Goal: Task Accomplishment & Management: Complete application form

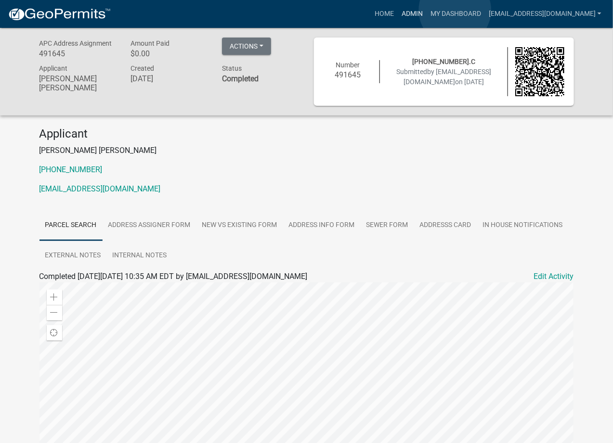
click at [426, 10] on link "Admin" at bounding box center [412, 14] width 29 height 18
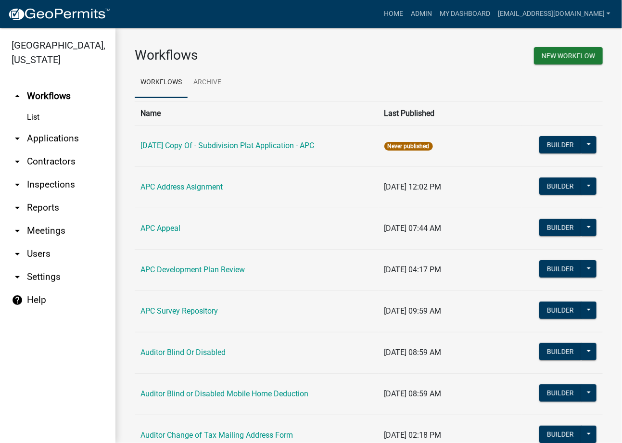
click at [52, 141] on link "arrow_drop_down Applications" at bounding box center [58, 138] width 116 height 23
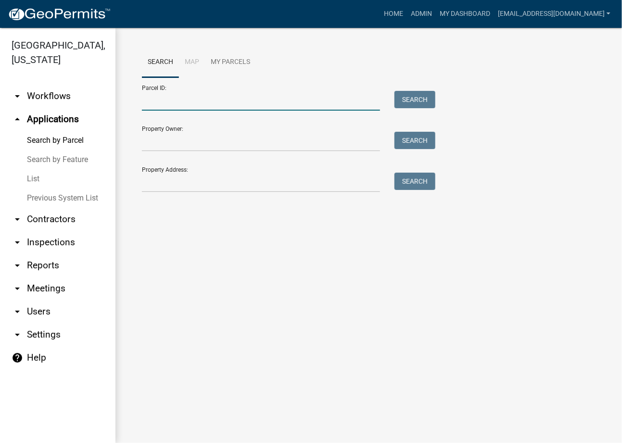
click at [269, 102] on input "Parcel ID:" at bounding box center [261, 101] width 238 height 20
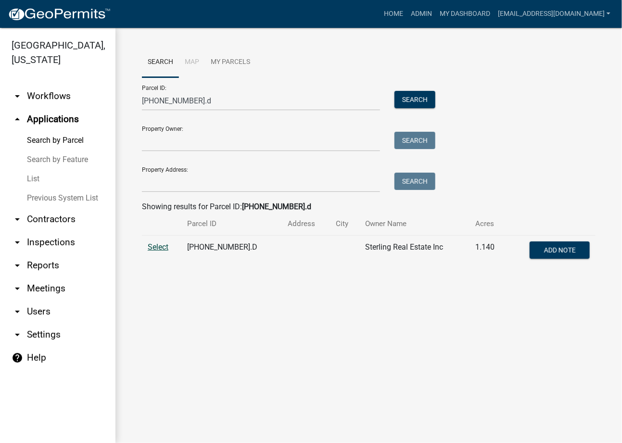
click at [158, 247] on span "Select" at bounding box center [158, 247] width 21 height 9
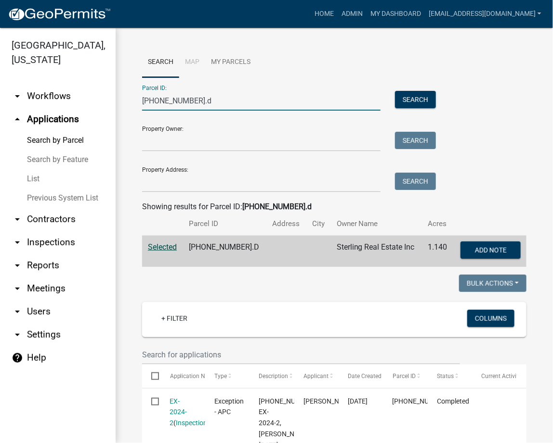
click at [173, 104] on input "009-009-002.d" at bounding box center [261, 101] width 238 height 20
paste input "027-128-001"
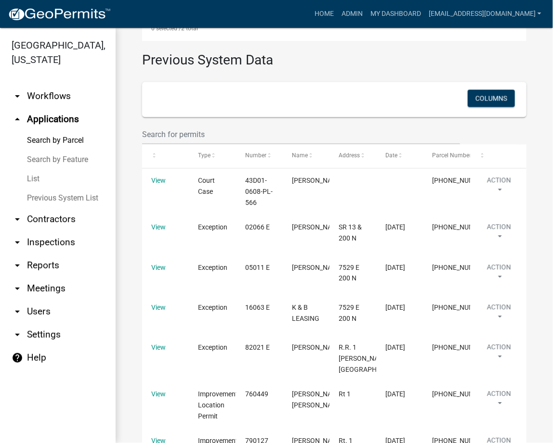
scroll to position [657, 0]
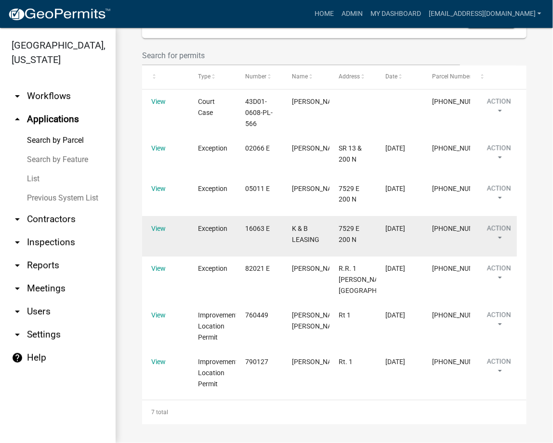
type input "027-128-001"
click at [148, 228] on datatable-body-cell "View" at bounding box center [165, 236] width 47 height 40
click at [157, 226] on link "View" at bounding box center [158, 229] width 14 height 8
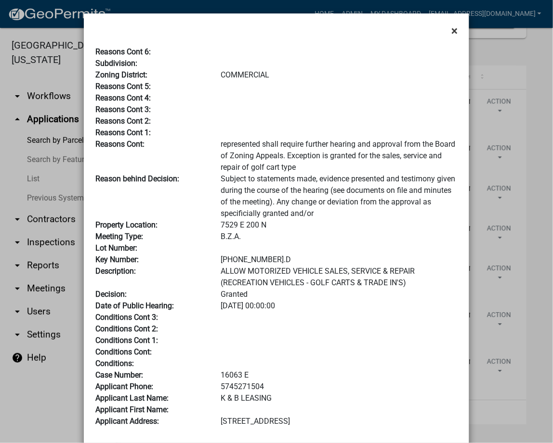
click at [451, 34] on span "×" at bounding box center [454, 30] width 6 height 13
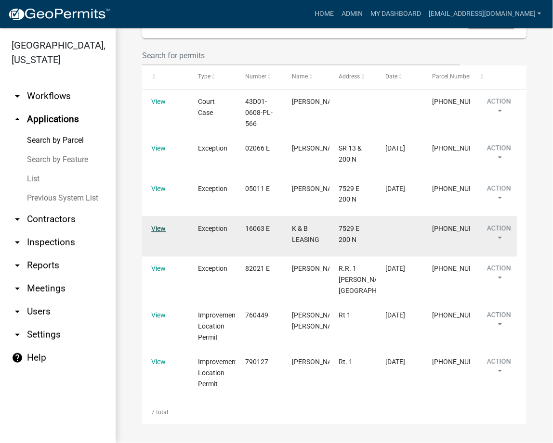
click at [159, 226] on link "View" at bounding box center [158, 229] width 14 height 8
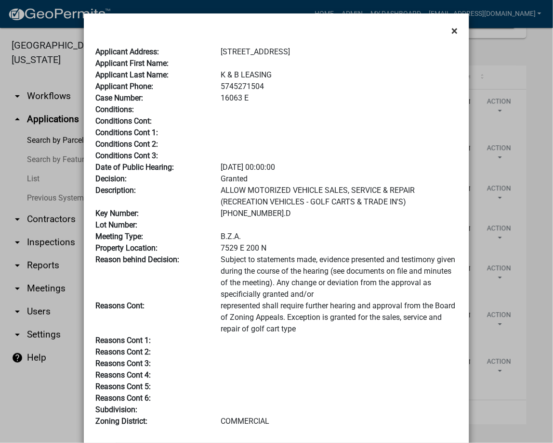
click at [451, 31] on span "×" at bounding box center [454, 30] width 6 height 13
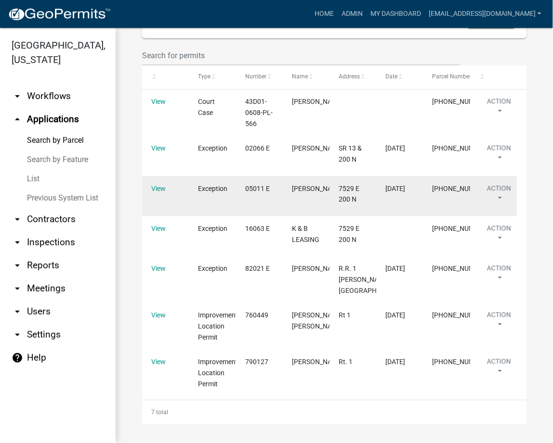
click at [156, 196] on datatable-body-cell "View" at bounding box center [165, 196] width 47 height 40
click at [158, 185] on link "View" at bounding box center [158, 189] width 14 height 8
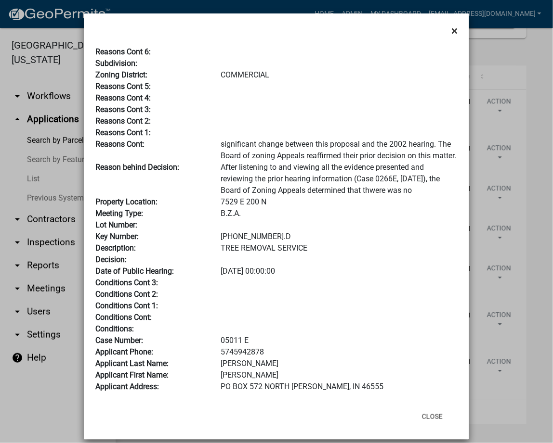
click at [451, 34] on span "×" at bounding box center [454, 30] width 6 height 13
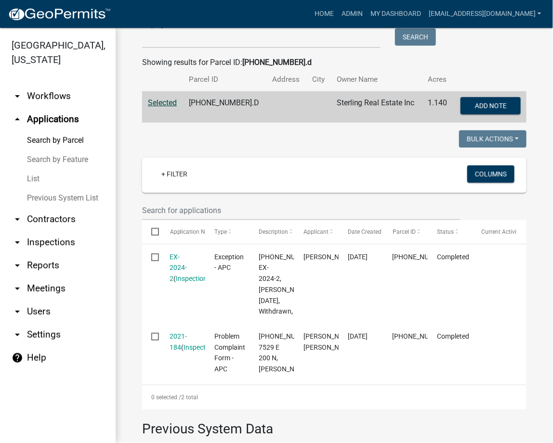
scroll to position [316, 0]
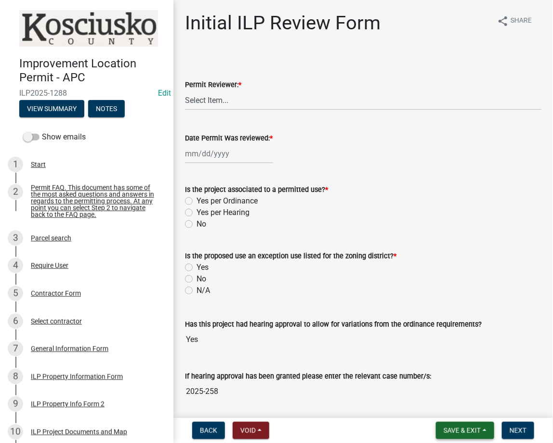
click at [462, 433] on span "Save & Exit" at bounding box center [461, 431] width 37 height 8
click at [453, 415] on button "Save & Exit" at bounding box center [455, 405] width 77 height 23
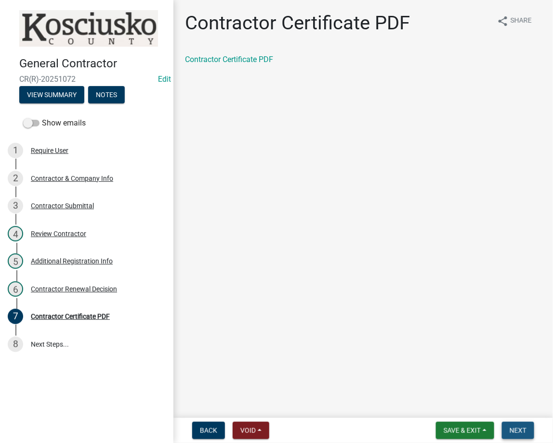
click at [513, 437] on button "Next" at bounding box center [518, 430] width 32 height 17
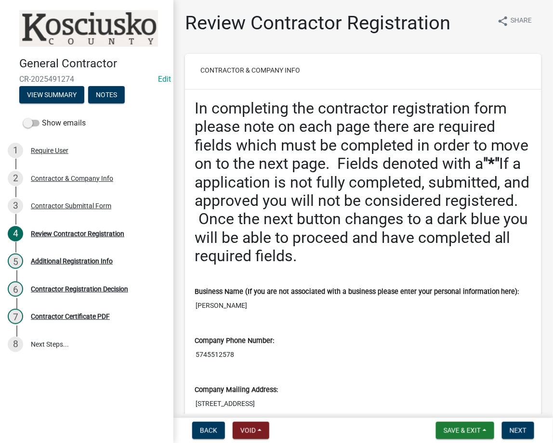
scroll to position [171, 0]
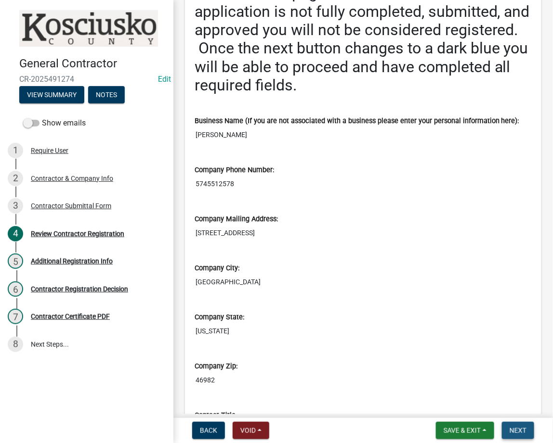
click at [512, 435] on button "Next" at bounding box center [518, 430] width 32 height 17
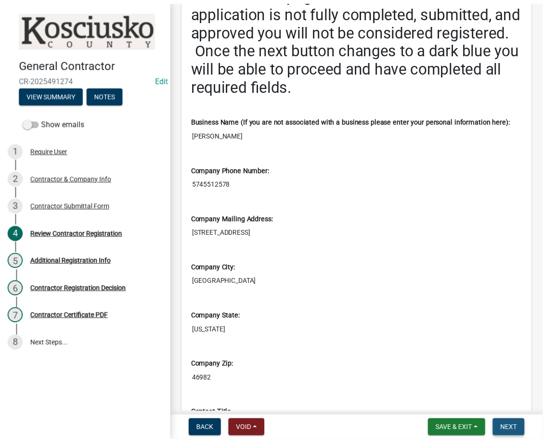
scroll to position [0, 0]
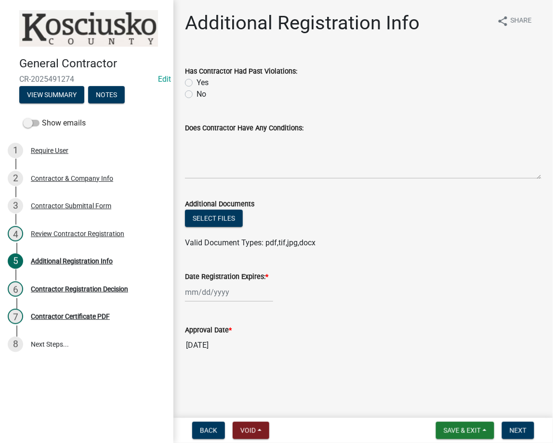
click at [196, 92] on label "No" at bounding box center [201, 95] width 10 height 12
click at [196, 92] on input "No" at bounding box center [199, 92] width 6 height 6
radio input "true"
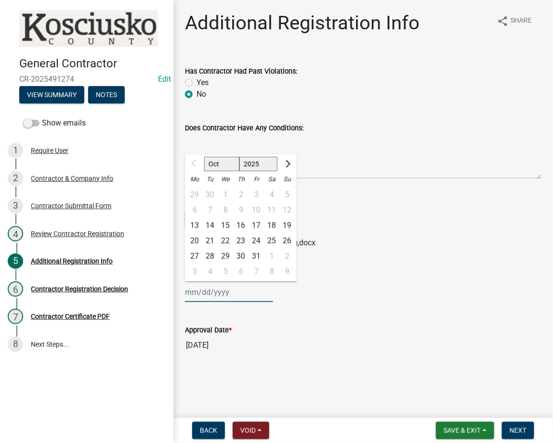
click at [203, 294] on div "Oct Nov Dec 2025 2026 2027 2028 2029 2030 2031 2032 2033 2034 2035 2036 2037 20…" at bounding box center [229, 293] width 88 height 20
click at [248, 163] on select "2025 2026 2027 2028 2029 2030 2031 2032 2033 2034 2035 2036 2037 2038 2039 2040…" at bounding box center [258, 164] width 39 height 14
select select "2026"
click at [239, 157] on select "2025 2026 2027 2028 2029 2030 2031 2032 2033 2034 2035 2036 2037 2038 2039 2040…" at bounding box center [258, 164] width 39 height 14
click at [213, 226] on div "13" at bounding box center [209, 225] width 15 height 15
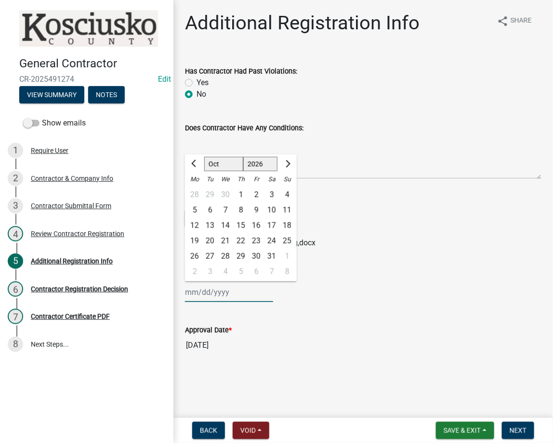
type input "[DATE]"
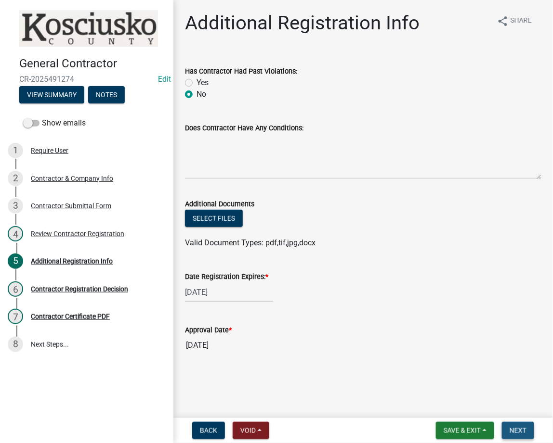
click at [515, 431] on span "Next" at bounding box center [517, 431] width 17 height 8
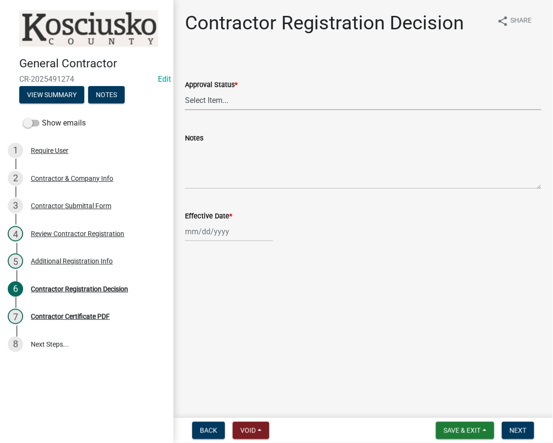
click at [235, 107] on select "Select Item... Approved Denied" at bounding box center [363, 100] width 356 height 20
click at [185, 90] on select "Select Item... Approved Denied" at bounding box center [363, 100] width 356 height 20
select select "8e4351d7-4ebf-4714-a7c9-c8187f00e083"
click at [217, 234] on div at bounding box center [229, 232] width 88 height 20
select select "10"
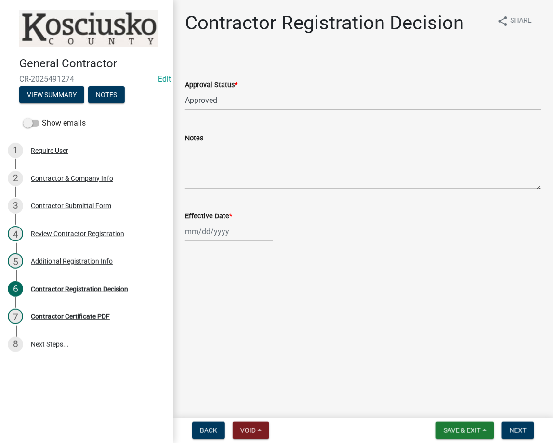
select select "2025"
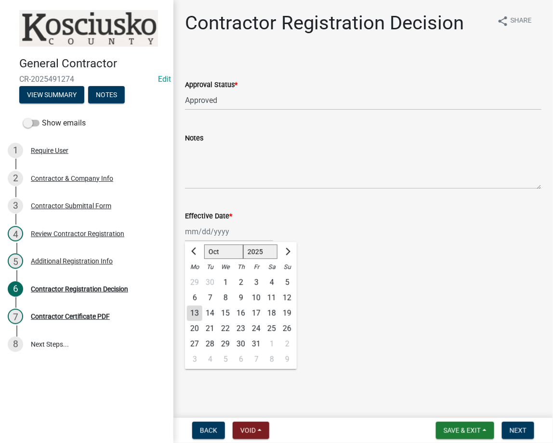
click at [196, 313] on div "13" at bounding box center [194, 313] width 15 height 15
type input "10/13/2025"
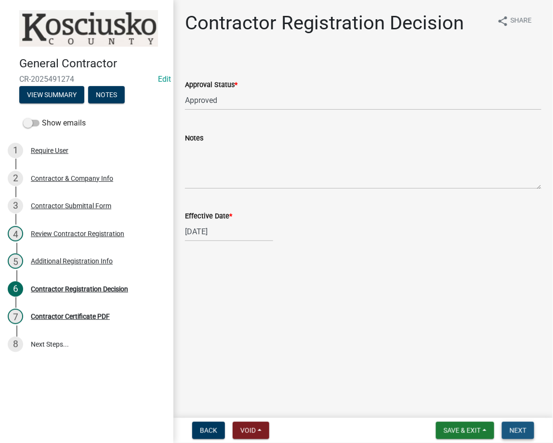
click at [521, 429] on span "Next" at bounding box center [517, 431] width 17 height 8
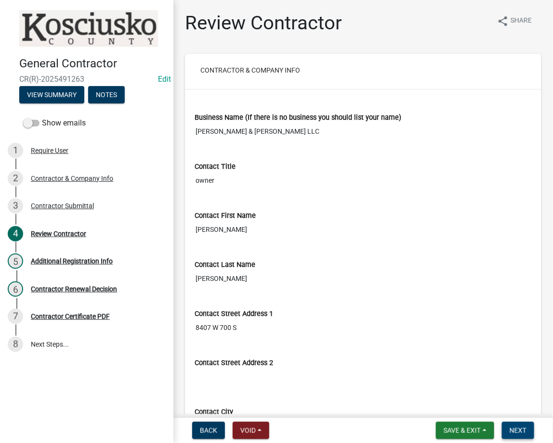
click at [517, 427] on span "Next" at bounding box center [517, 431] width 17 height 8
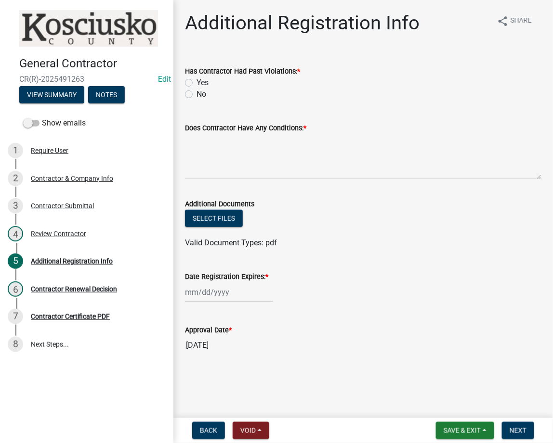
click at [196, 96] on label "No" at bounding box center [201, 95] width 10 height 12
click at [196, 95] on input "No" at bounding box center [199, 92] width 6 height 6
radio input "true"
click at [230, 132] on div "Does Contractor Have Any Conditions: *" at bounding box center [363, 128] width 356 height 12
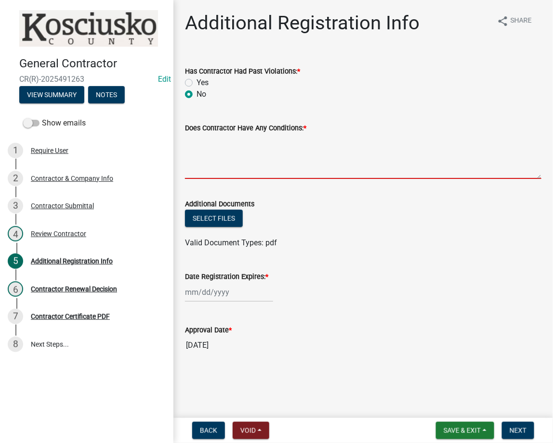
click at [216, 155] on textarea "Does Contractor Have Any Conditions: *" at bounding box center [363, 156] width 356 height 45
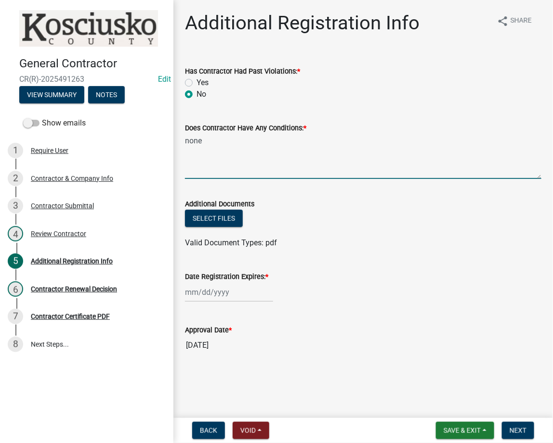
type textarea "none"
click at [200, 290] on div at bounding box center [229, 293] width 88 height 20
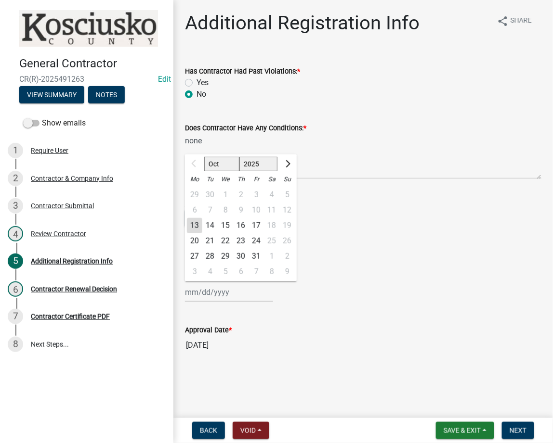
click at [260, 166] on select "2025 2026 2027 2028 2029 2030 2031 2032 2033 2034 2035 2036 2037 2038 2039 2040…" at bounding box center [258, 164] width 39 height 14
select select "2026"
click at [239, 157] on select "2025 2026 2027 2028 2029 2030 2031 2032 2033 2034 2035 2036 2037 2038 2039 2040…" at bounding box center [258, 164] width 39 height 14
click at [211, 224] on div "13" at bounding box center [209, 225] width 15 height 15
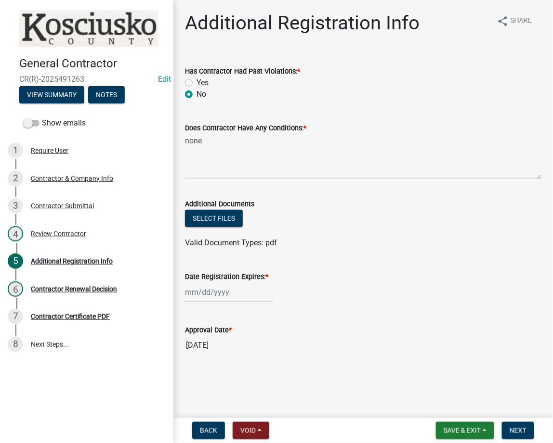
type input "10/13/2026"
click at [517, 436] on button "Next" at bounding box center [518, 430] width 32 height 17
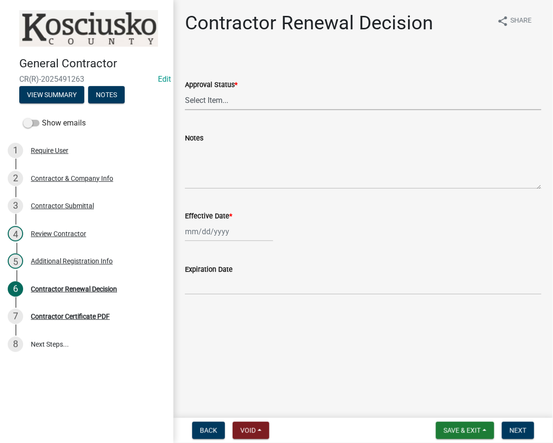
click at [264, 104] on select "Select Item... Approved Denied" at bounding box center [363, 100] width 356 height 20
click at [185, 90] on select "Select Item... Approved Denied" at bounding box center [363, 100] width 356 height 20
select select "30db8998-795d-4bbe-8e49-f1ade8865815"
click at [212, 233] on div at bounding box center [229, 232] width 88 height 20
select select "10"
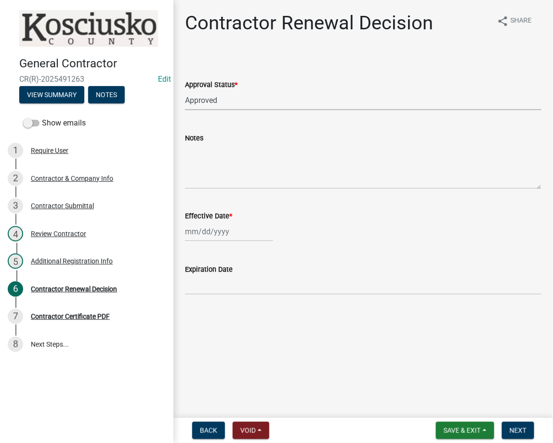
select select "2025"
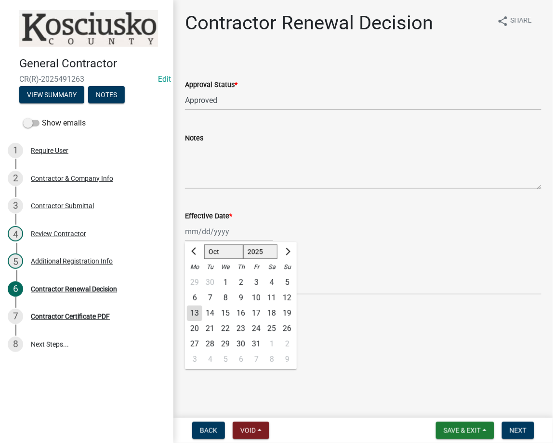
click at [198, 308] on div "13" at bounding box center [194, 313] width 15 height 15
type input "[DATE]"
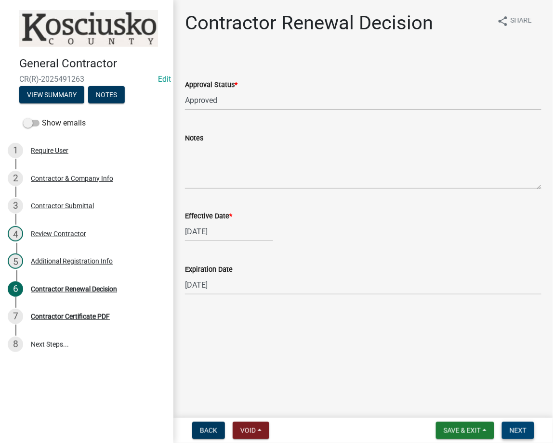
click at [519, 430] on span "Next" at bounding box center [517, 431] width 17 height 8
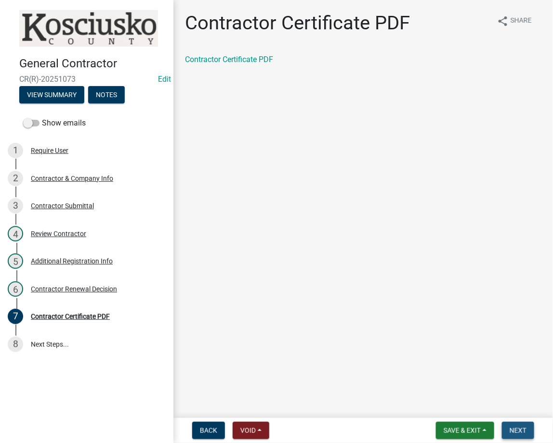
click at [517, 431] on span "Next" at bounding box center [517, 431] width 17 height 8
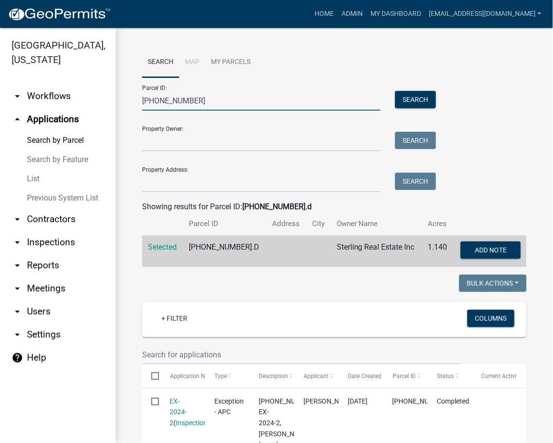
click at [166, 104] on input "[PHONE_NUMBER]" at bounding box center [261, 101] width 238 height 20
click at [166, 104] on input "027-128-001" at bounding box center [261, 101] width 238 height 20
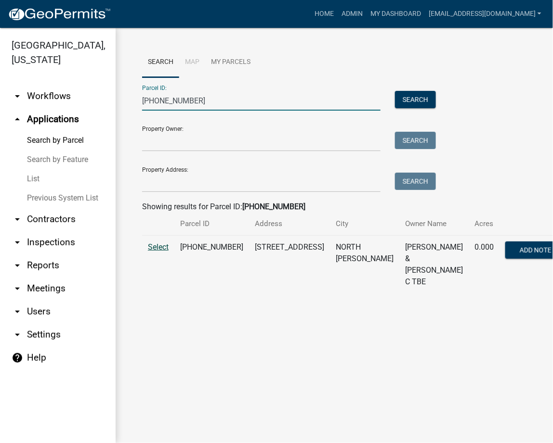
click at [165, 251] on span "Select" at bounding box center [158, 247] width 21 height 9
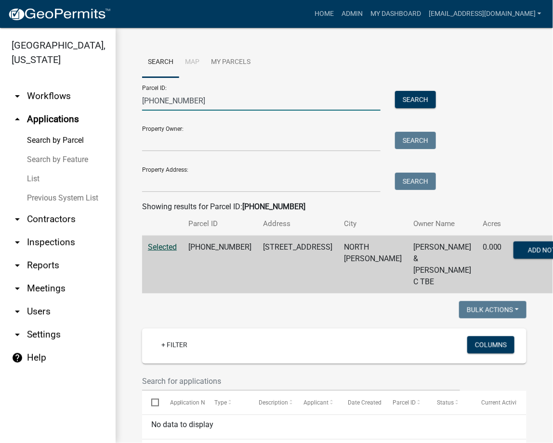
click at [159, 104] on input "005-051-088" at bounding box center [261, 101] width 238 height 20
click at [157, 102] on input "005-051-088" at bounding box center [261, 101] width 238 height 20
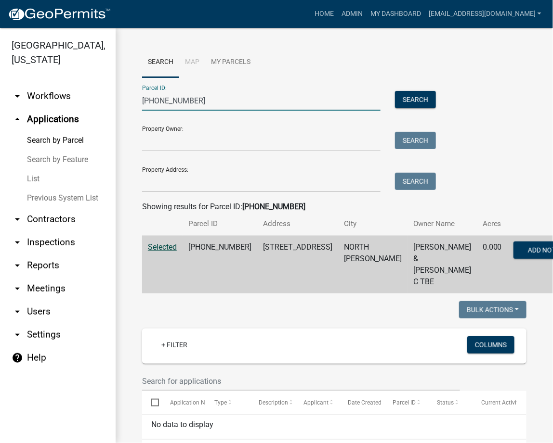
click at [157, 102] on input "005-051-088" at bounding box center [261, 101] width 238 height 20
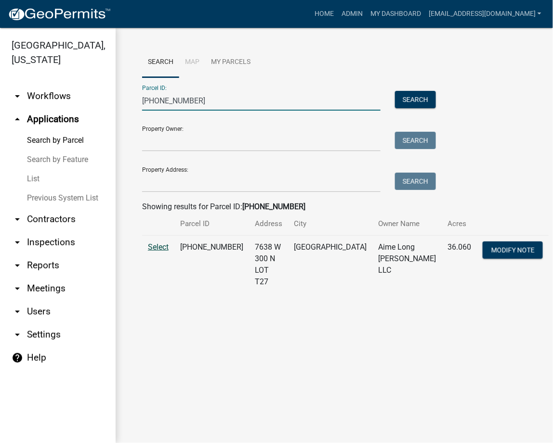
type input "021-119-013"
click at [165, 244] on span "Select" at bounding box center [158, 247] width 21 height 9
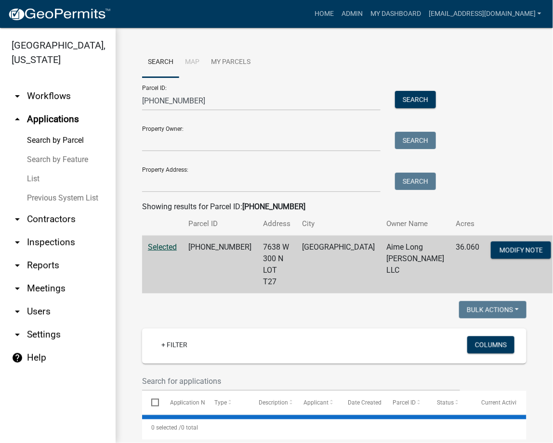
select select "3: 100"
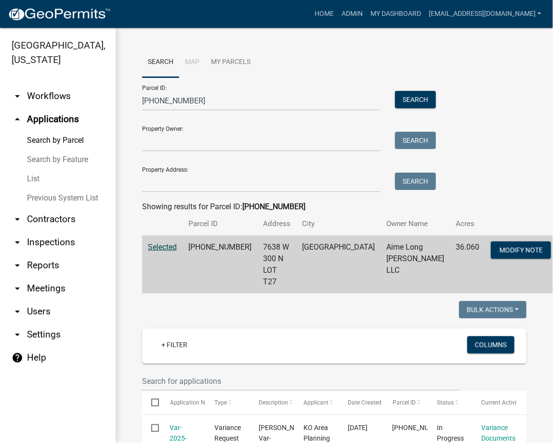
scroll to position [171, 0]
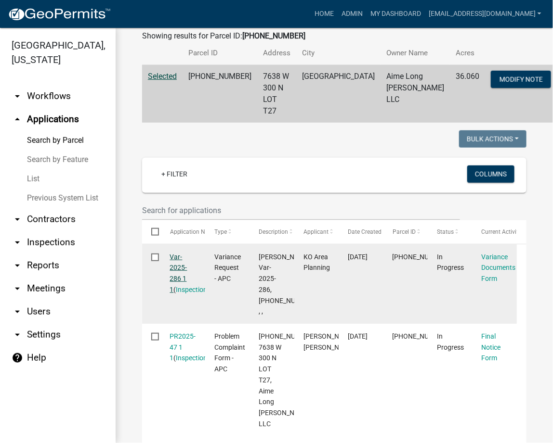
click at [176, 253] on link "Var-2025-286 1 1" at bounding box center [178, 273] width 17 height 40
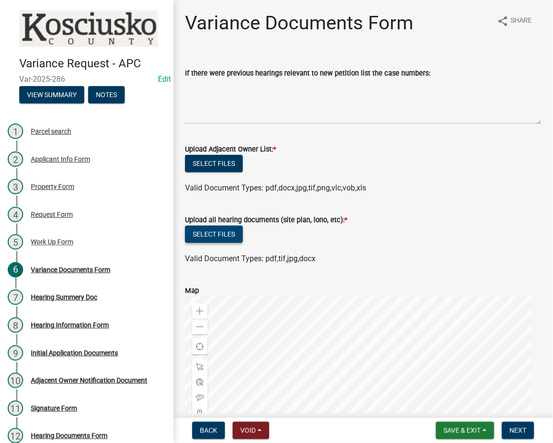
click at [227, 228] on button "Select files" at bounding box center [214, 234] width 58 height 17
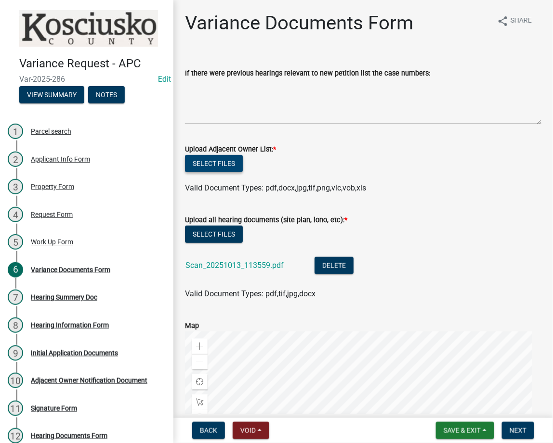
click at [187, 167] on button "Select files" at bounding box center [214, 163] width 58 height 17
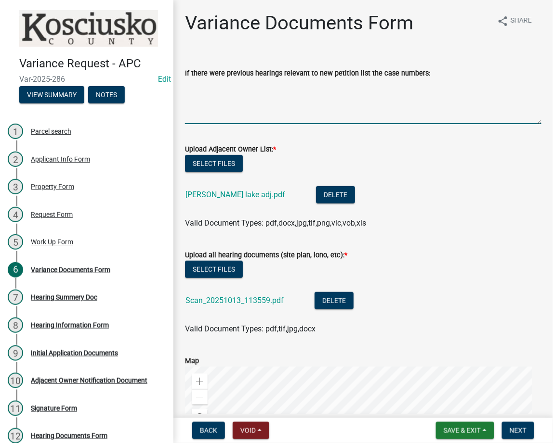
click at [257, 88] on textarea "If there were previous hearings relevant to new petition list the case numbers:" at bounding box center [363, 101] width 356 height 45
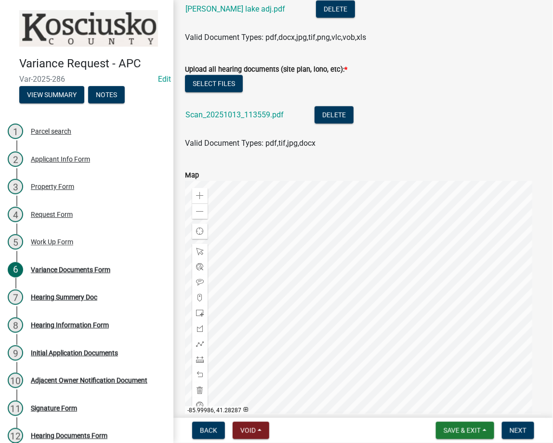
scroll to position [238, 0]
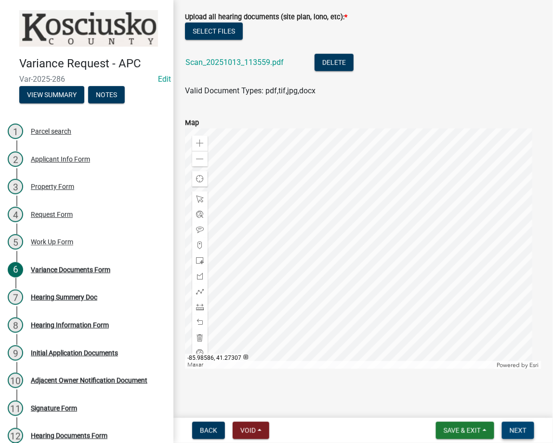
type textarea "EX2023-77, EX2022-87, EX2022-59, 03026E, 17004E, 17098E"
click at [518, 433] on span "Next" at bounding box center [517, 431] width 17 height 8
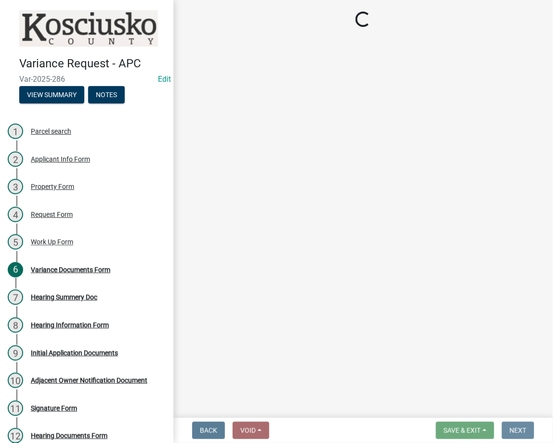
scroll to position [0, 0]
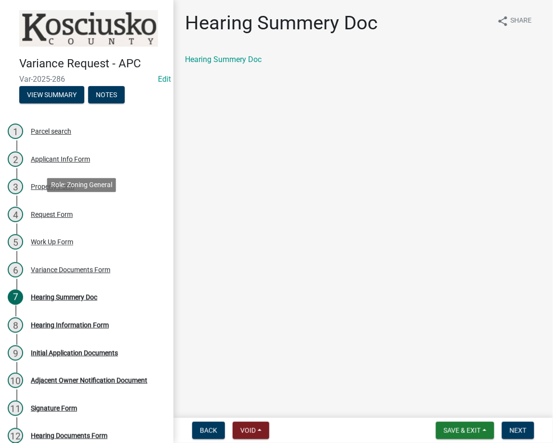
click at [46, 215] on div "Request Form" at bounding box center [52, 214] width 42 height 7
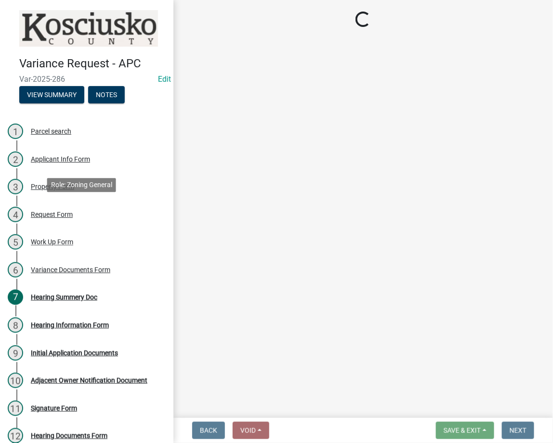
select select "77eb12f8-2a64-4a31-bfec-9b00716b2165"
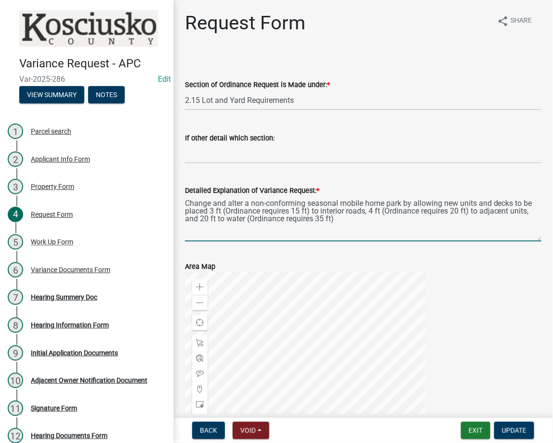
drag, startPoint x: 232, startPoint y: 208, endPoint x: 321, endPoint y: 210, distance: 89.1
click at [321, 210] on textarea "Change and alter a non-conforming seasonal mobile home park by allowing new uni…" at bounding box center [363, 218] width 356 height 45
click at [285, 212] on textarea "Change and alter a non-conforming seasonal mobile home park by allowing new uni…" at bounding box center [363, 218] width 356 height 45
paste textarea "(Ordinance requires 15 ft)"
drag, startPoint x: 394, startPoint y: 210, endPoint x: 483, endPoint y: 210, distance: 89.5
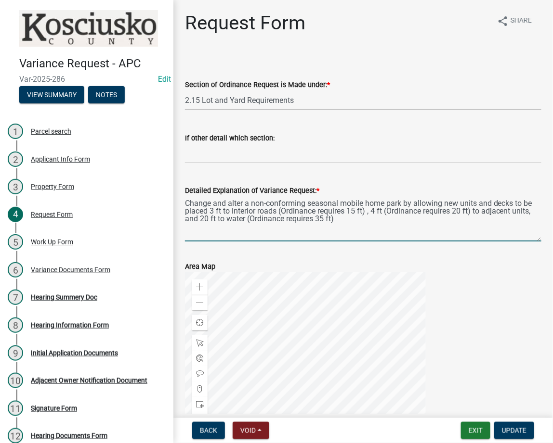
click at [483, 210] on textarea "Change and alter a non-conforming seasonal mobile home park by allowing new uni…" at bounding box center [363, 218] width 356 height 45
click at [451, 213] on textarea "Change and alter a non-conforming seasonal mobile home park by allowing new uni…" at bounding box center [363, 218] width 356 height 45
paste textarea "(Ordinance requires 20 ft)"
click at [380, 220] on textarea "Change and alter a non-conforming seasonal mobile home park by allowing new uni…" at bounding box center [363, 218] width 356 height 45
type textarea "Change and alter a non-conforming seasonal mobile home park by allowing new uni…"
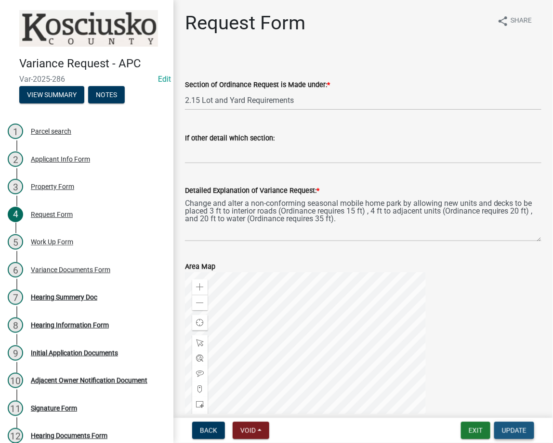
click at [510, 434] on span "Update" at bounding box center [514, 431] width 25 height 8
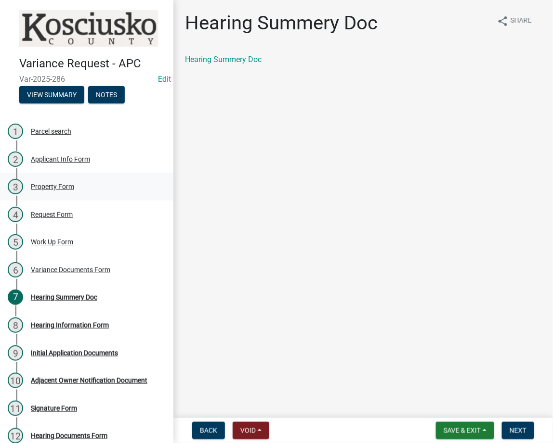
click at [51, 183] on div "Property Form" at bounding box center [52, 186] width 43 height 7
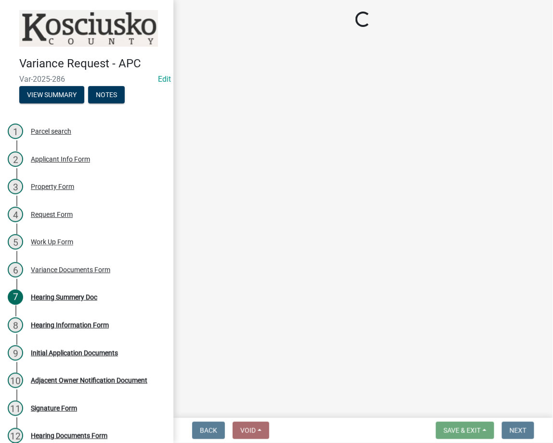
select select "ea119d11-e52e-4559-b746-af06211fe819"
select select "a970d481-4b24-4397-adea-9fa616519827"
select select "cfa04aa3-54af-4fa3-ad31-ac65a78d0644"
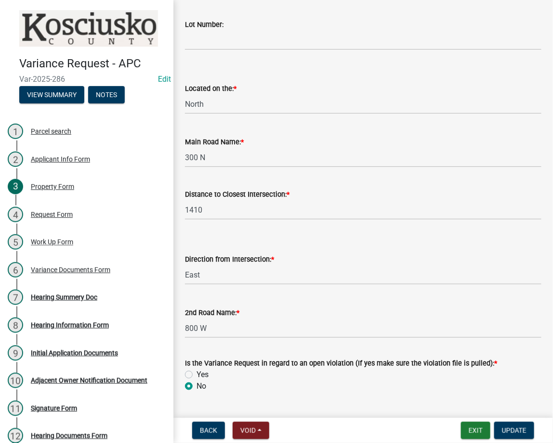
scroll to position [732, 0]
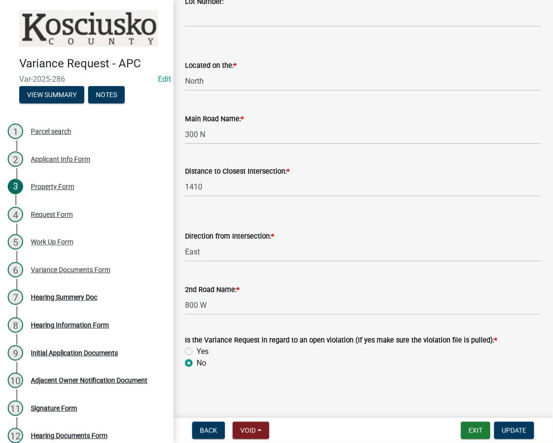
click at [196, 352] on label "Yes" at bounding box center [202, 352] width 12 height 12
click at [196, 352] on input "Yes" at bounding box center [199, 349] width 6 height 6
radio input "true"
click at [516, 424] on button "Update" at bounding box center [514, 430] width 40 height 17
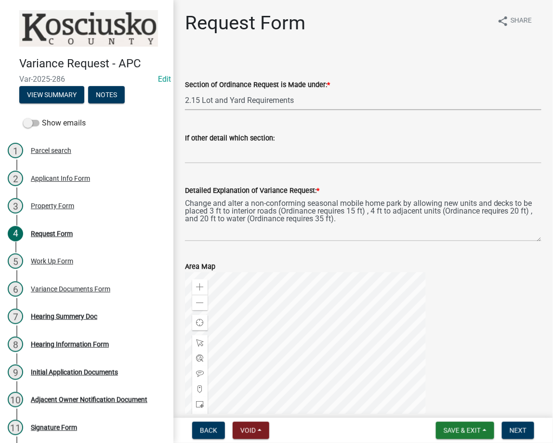
click at [311, 92] on select "Select Item... 2.10 I1 Criteria 2.11 I2 Criteria I3 Criteria 2.15 Lot and Yard …" at bounding box center [363, 100] width 356 height 20
click at [185, 90] on select "Select Item... 2.10 I1 Criteria 2.11 I2 Criteria I3 Criteria 2.15 Lot and Yard …" at bounding box center [363, 100] width 356 height 20
select select "a62af9ad-d71c-4e3f-a67b-27b1fc95fee2"
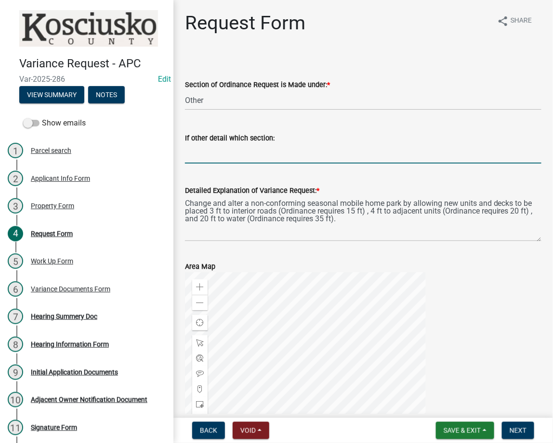
click at [242, 151] on input "If other detail which section:" at bounding box center [363, 154] width 356 height 20
type input "Mobile Home Ordinance 6.5.1"
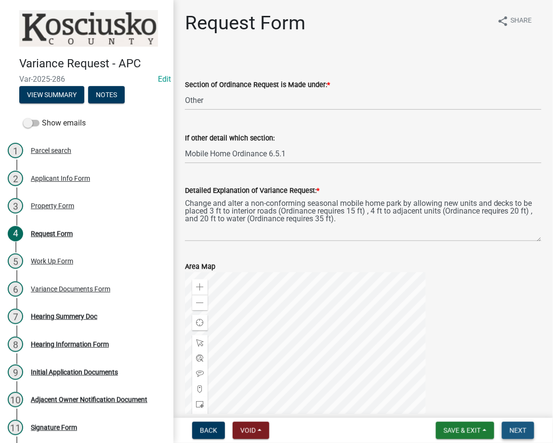
click at [516, 428] on span "Next" at bounding box center [517, 431] width 17 height 8
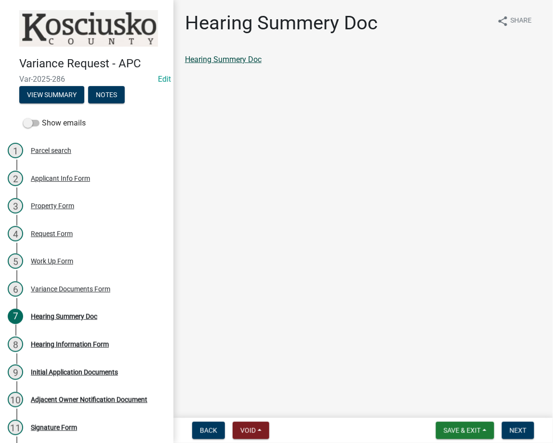
click at [208, 59] on link "Hearing Summery Doc" at bounding box center [223, 59] width 77 height 9
click at [511, 432] on span "Next" at bounding box center [517, 431] width 17 height 8
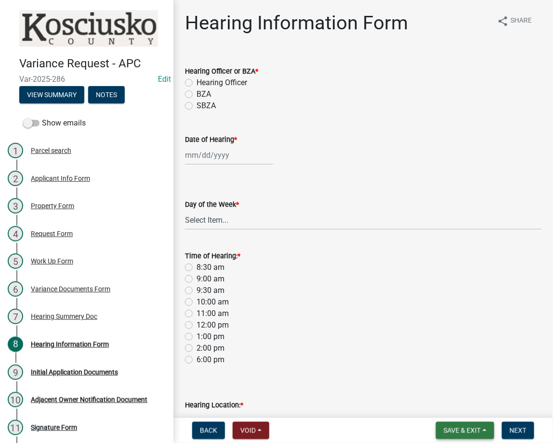
click at [452, 435] on button "Save & Exit" at bounding box center [465, 430] width 58 height 17
click at [440, 407] on button "Save & Exit" at bounding box center [455, 405] width 77 height 23
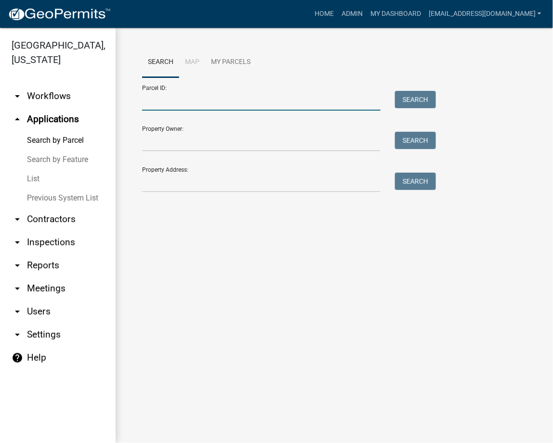
click at [184, 109] on input "Parcel ID:" at bounding box center [261, 101] width 238 height 20
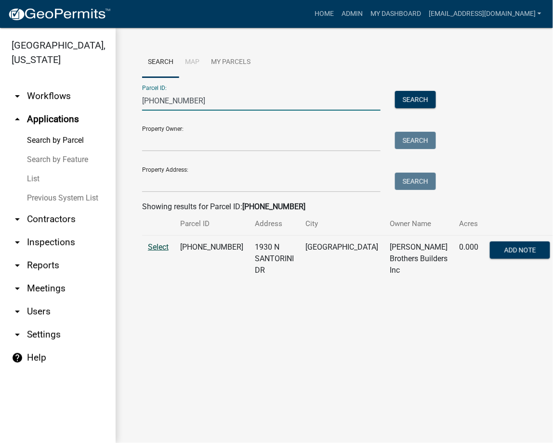
type input "003-028-154"
click at [154, 247] on span "Select" at bounding box center [158, 247] width 21 height 9
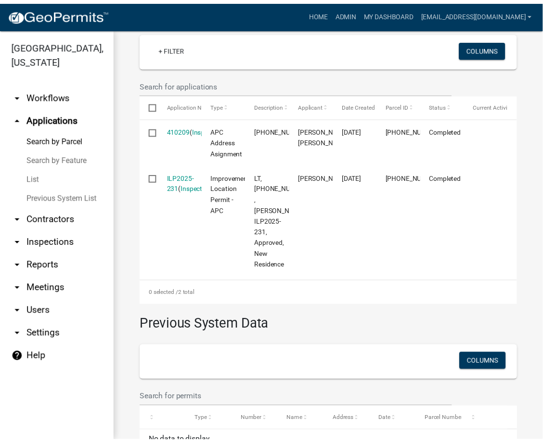
scroll to position [320, 0]
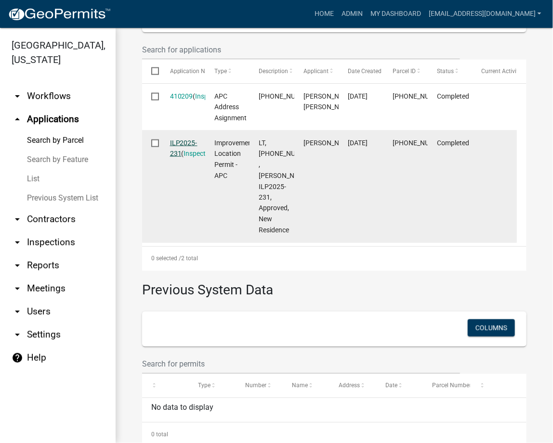
click at [183, 139] on link "ILP2025-231" at bounding box center [183, 148] width 27 height 19
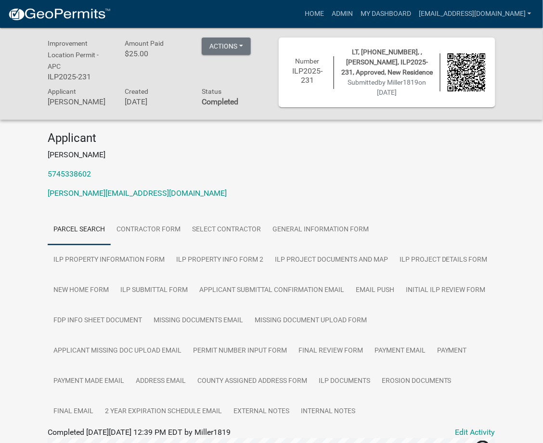
scroll to position [171, 0]
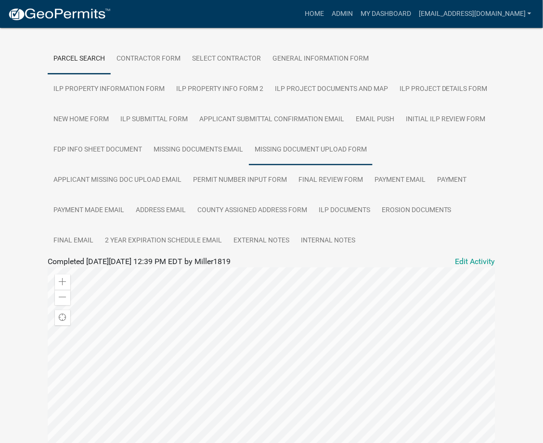
click at [285, 137] on link "Missing Document Upload Form" at bounding box center [311, 150] width 124 height 31
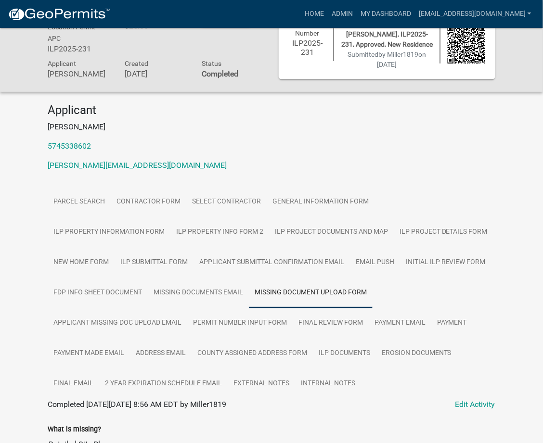
scroll to position [478, 0]
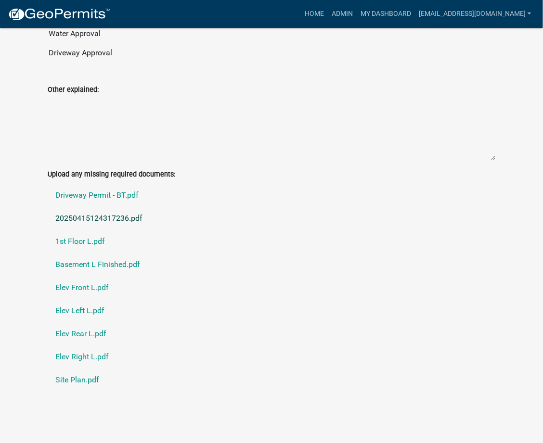
click at [76, 219] on link "20250415124317236.pdf" at bounding box center [272, 218] width 448 height 23
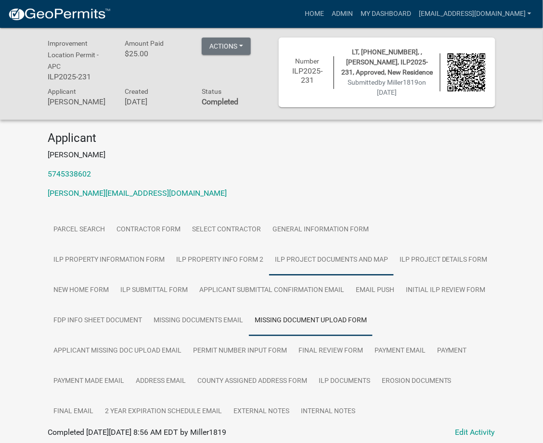
click at [269, 258] on link "ILP Project Documents and Map" at bounding box center [331, 260] width 125 height 31
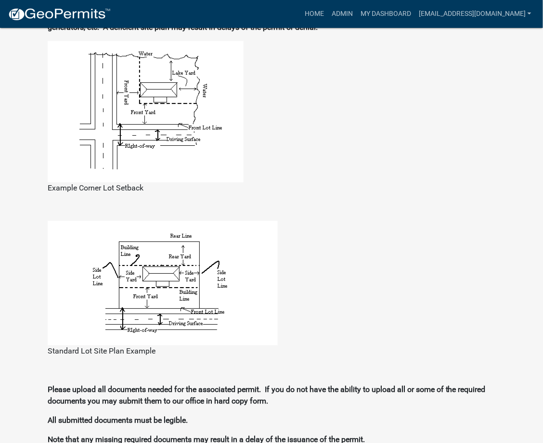
scroll to position [1131, 0]
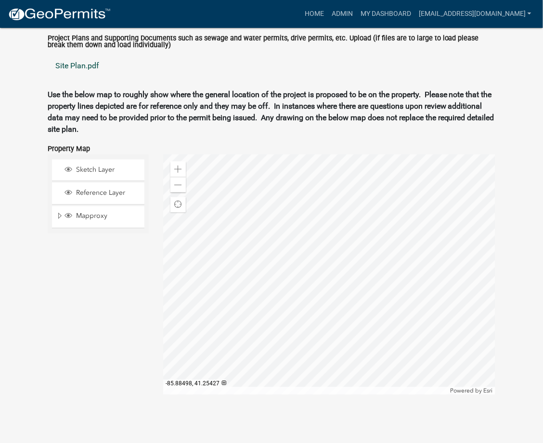
click at [73, 68] on link "Site Plan.pdf" at bounding box center [272, 65] width 448 height 23
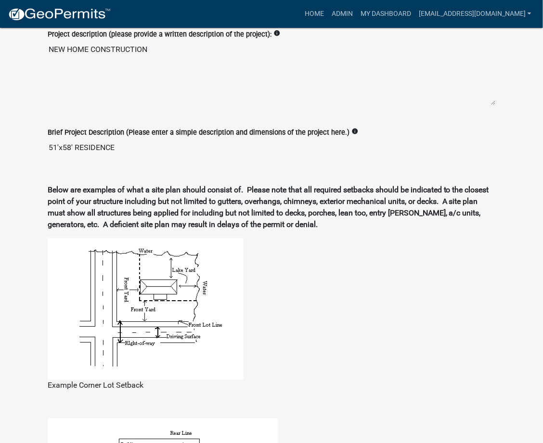
scroll to position [104, 0]
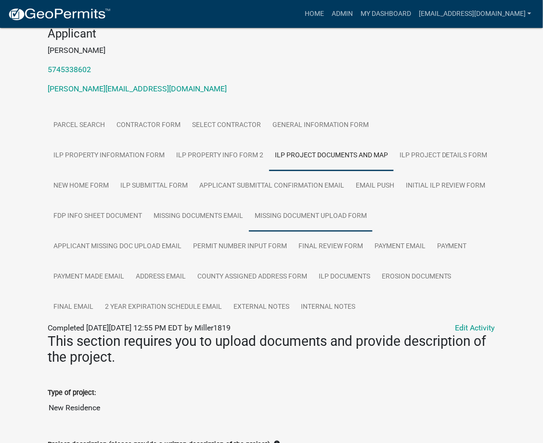
click at [291, 223] on link "Missing Document Upload Form" at bounding box center [311, 216] width 124 height 31
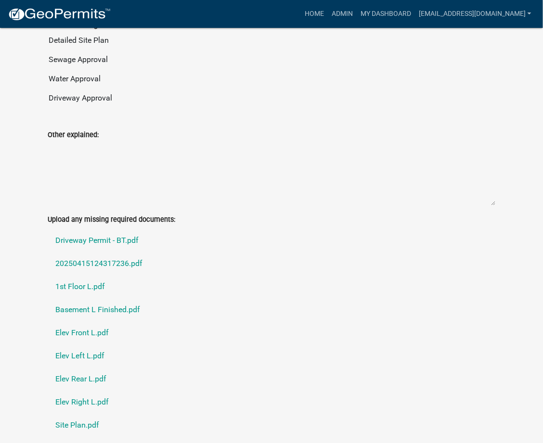
scroll to position [447, 0]
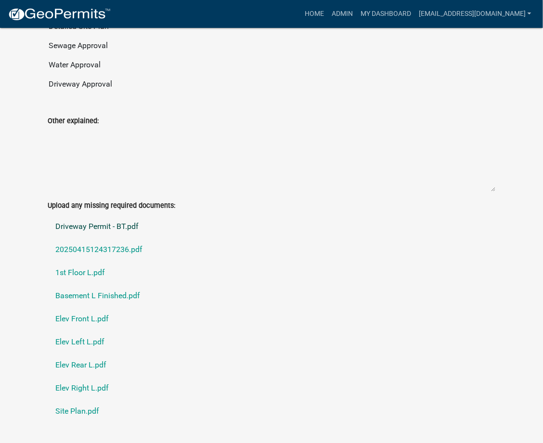
click at [92, 222] on link "Driveway Permit - BT.pdf" at bounding box center [272, 226] width 448 height 23
click at [83, 248] on link "20250415124317236.pdf" at bounding box center [272, 249] width 448 height 23
click at [75, 268] on link "1st Floor L.pdf" at bounding box center [272, 272] width 448 height 23
click at [85, 295] on link "Basement L Finished.pdf" at bounding box center [272, 295] width 448 height 23
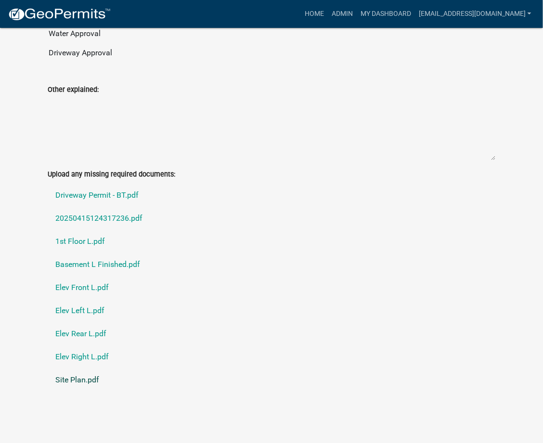
click at [78, 382] on link "Site Plan.pdf" at bounding box center [272, 380] width 448 height 23
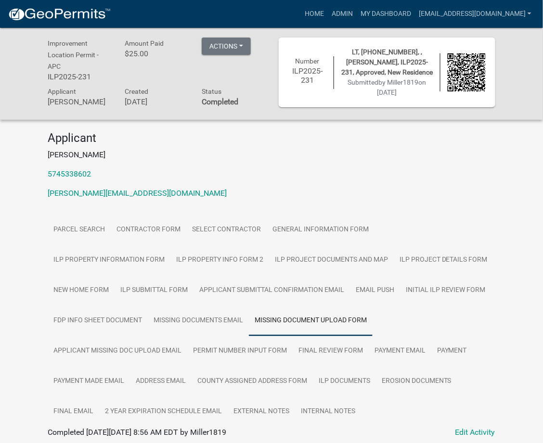
scroll to position [171, 0]
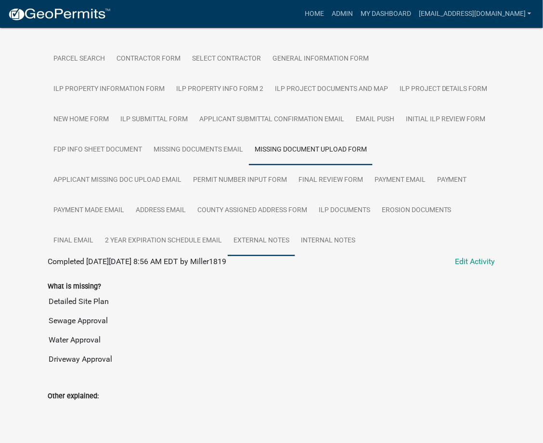
click at [275, 235] on link "External Notes" at bounding box center [261, 241] width 67 height 31
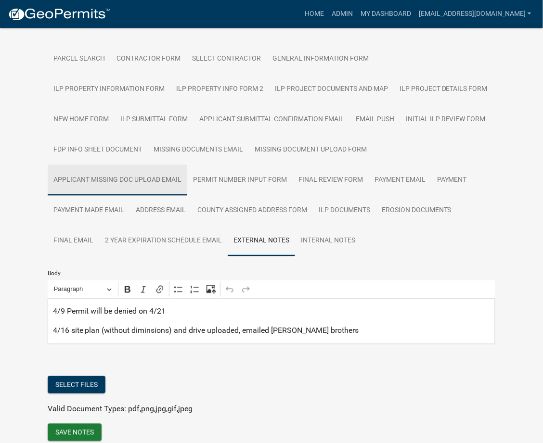
click at [166, 183] on link "Applicant Missing Doc Upload Email" at bounding box center [118, 180] width 140 height 31
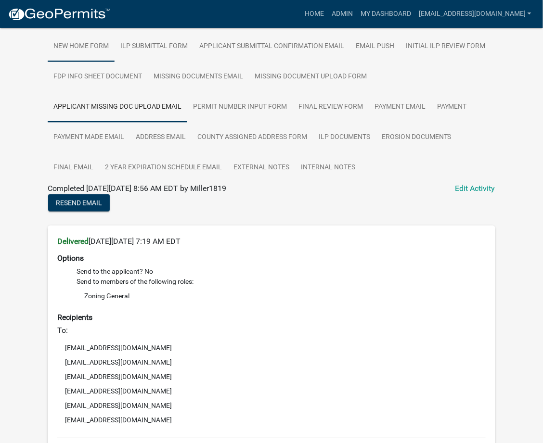
scroll to position [113, 0]
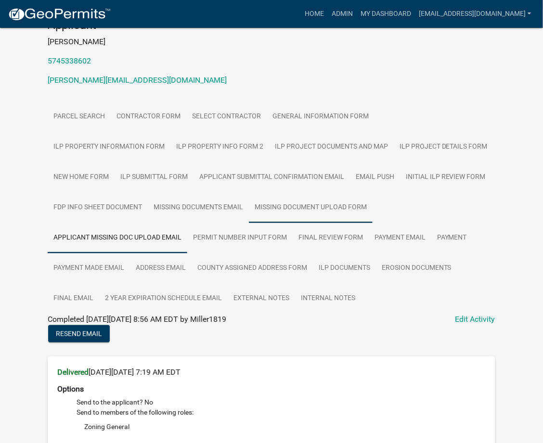
click at [316, 203] on link "Missing Document Upload Form" at bounding box center [311, 208] width 124 height 31
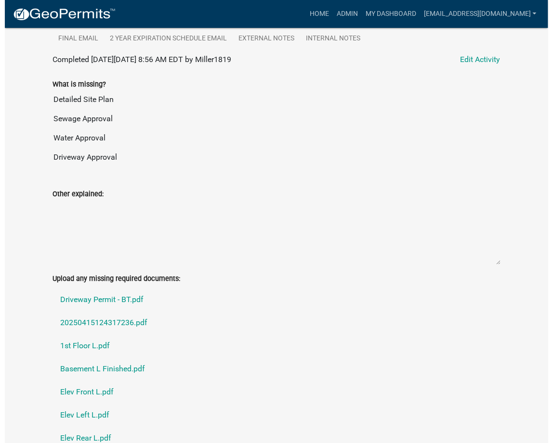
scroll to position [397, 0]
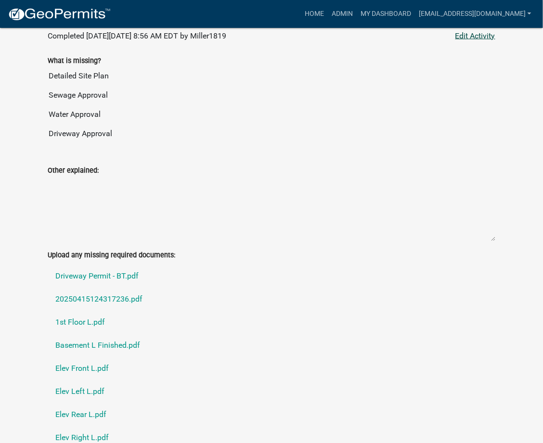
click at [476, 36] on link "Edit Activity" at bounding box center [475, 36] width 40 height 12
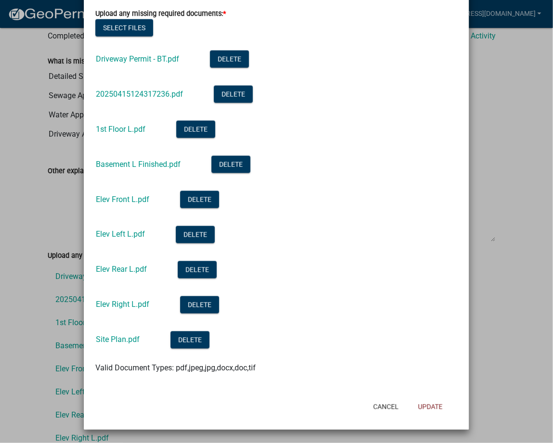
scroll to position [92, 0]
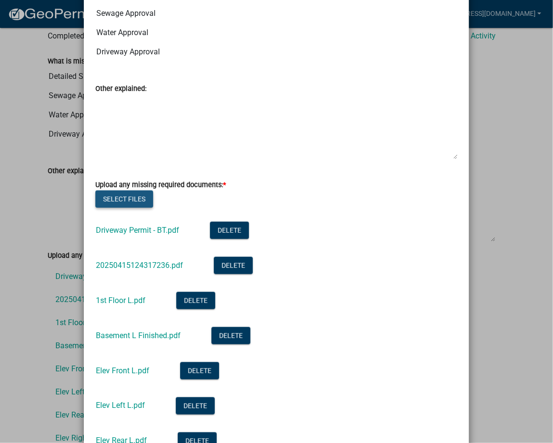
click at [117, 197] on button "Select files" at bounding box center [124, 199] width 58 height 17
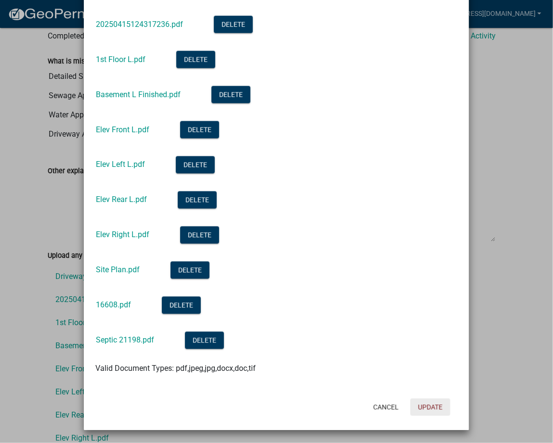
click at [419, 401] on button "Update" at bounding box center [430, 407] width 40 height 17
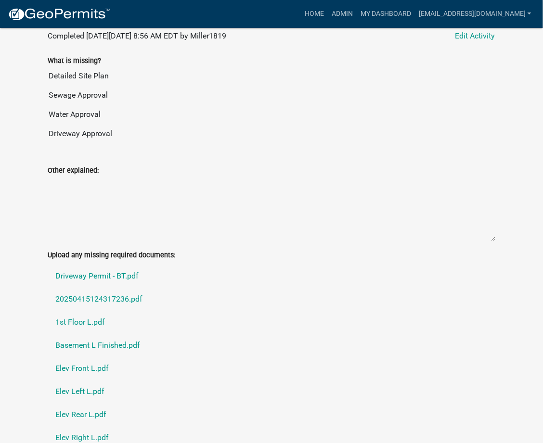
scroll to position [0, 0]
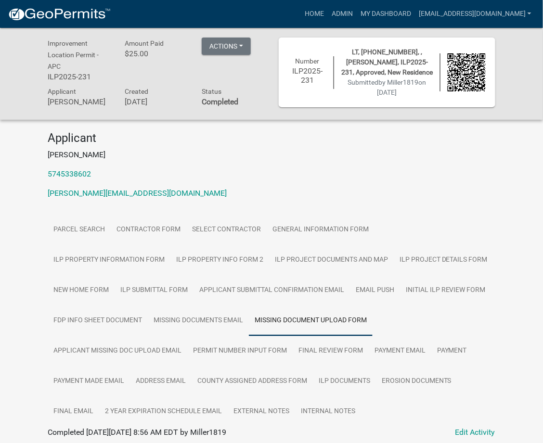
click at [522, 36] on div "Improvement Location Permit - APC ILP2025-231 Amount Paid $25.00 Actions View r…" at bounding box center [271, 73] width 543 height 91
click at [357, 10] on link "Admin" at bounding box center [342, 14] width 29 height 18
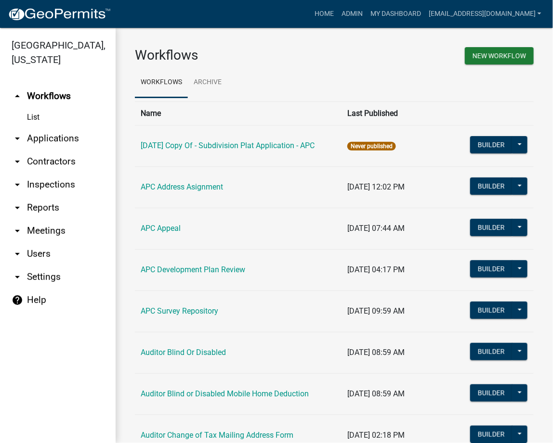
click at [64, 142] on link "arrow_drop_down Applications" at bounding box center [58, 138] width 116 height 23
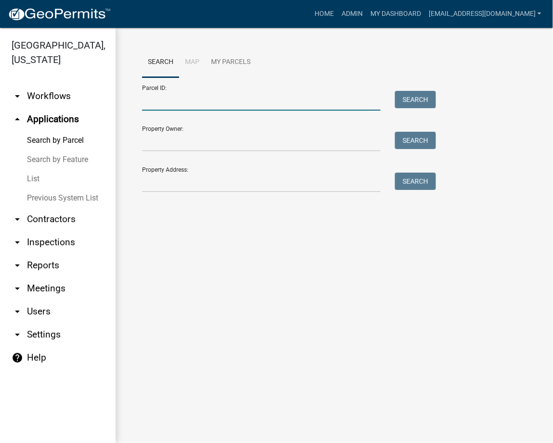
click at [166, 105] on input "Parcel ID:" at bounding box center [261, 101] width 238 height 20
click at [193, 107] on input "Parcel ID:" at bounding box center [261, 101] width 238 height 20
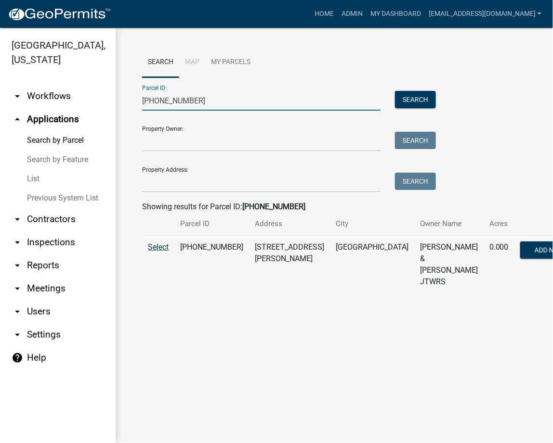
type input "007-099-074"
click at [155, 247] on span "Select" at bounding box center [158, 247] width 21 height 9
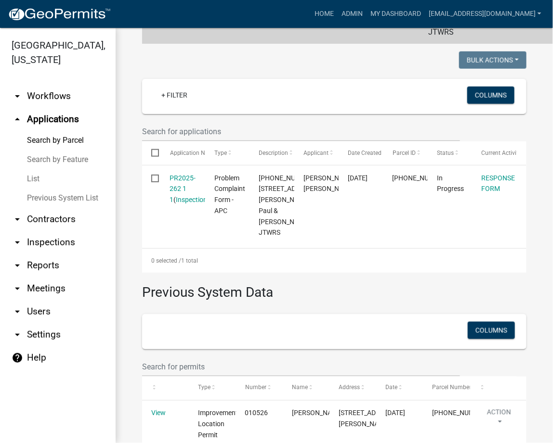
scroll to position [322, 0]
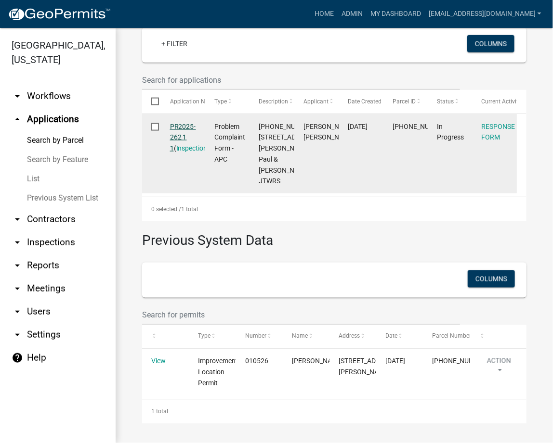
click at [175, 123] on link "PR2025-262 1 1" at bounding box center [183, 138] width 26 height 30
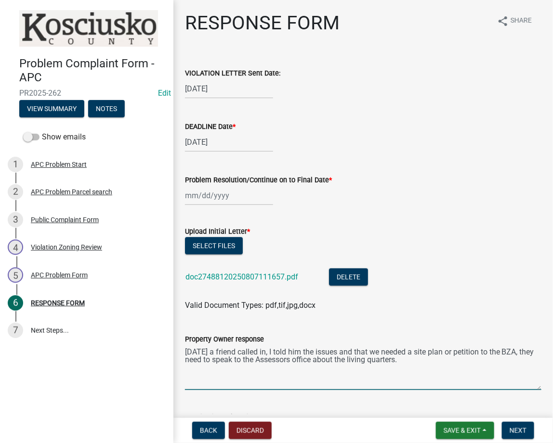
click at [460, 365] on textarea "9/12/25 a friend called in, I told him the issues and that we needed a site pla…" at bounding box center [363, 367] width 356 height 45
type textarea "9/12/25 a friend called in, I told him the issues and that we needed a site pla…"
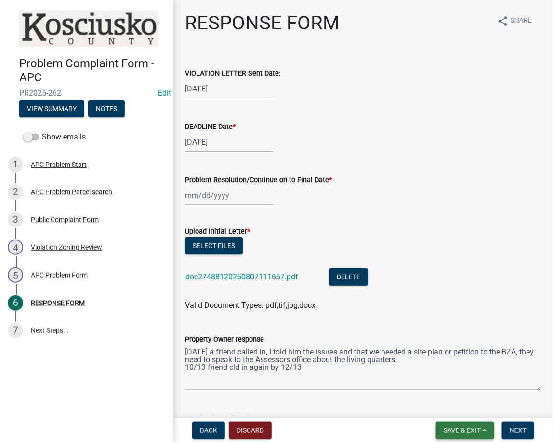
click at [450, 425] on button "Save & Exit" at bounding box center [465, 430] width 58 height 17
click at [455, 407] on button "Save & Exit" at bounding box center [455, 405] width 77 height 23
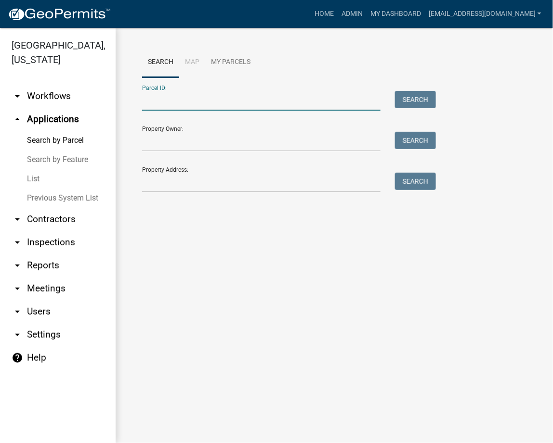
click at [170, 100] on input "Parcel ID:" at bounding box center [261, 101] width 238 height 20
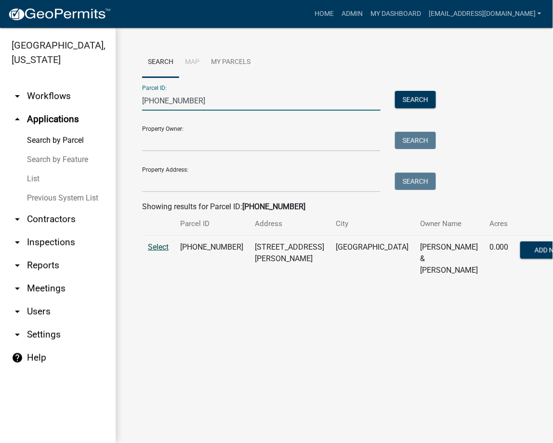
type input "022-030-034"
click at [157, 245] on span "Select" at bounding box center [158, 247] width 21 height 9
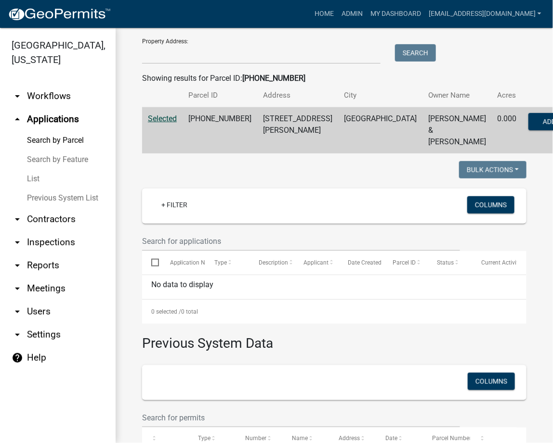
scroll to position [193, 0]
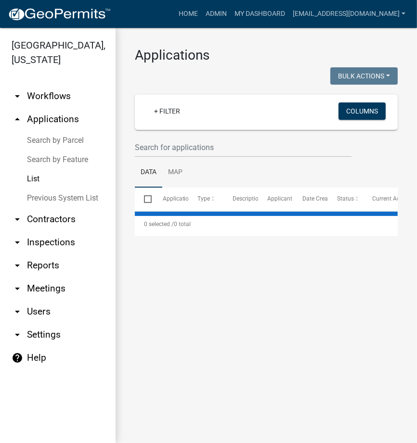
select select "3: 100"
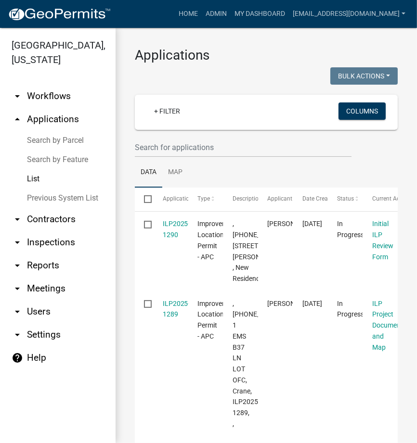
click at [66, 141] on link "Search by Parcel" at bounding box center [58, 140] width 116 height 19
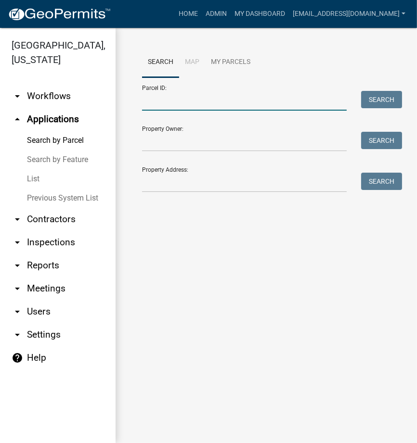
click at [154, 104] on input "Parcel ID:" at bounding box center [244, 101] width 205 height 20
paste input "021-119-013"
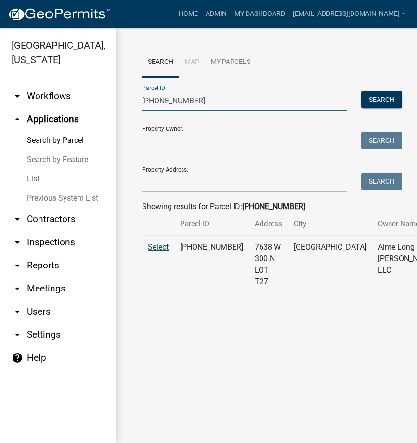
type input "021-119-013"
click at [156, 252] on span "Select" at bounding box center [158, 247] width 21 height 9
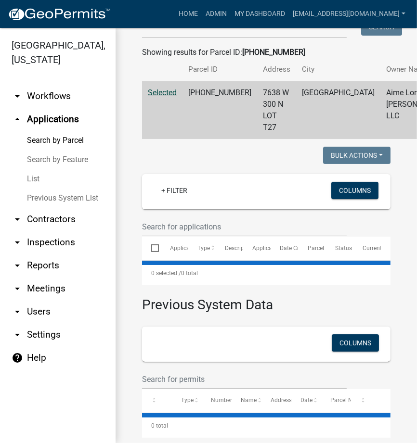
select select "3: 100"
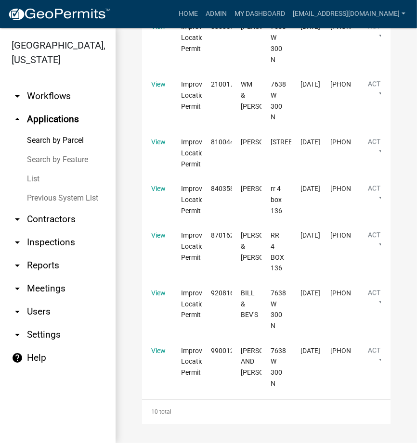
scroll to position [2638, 0]
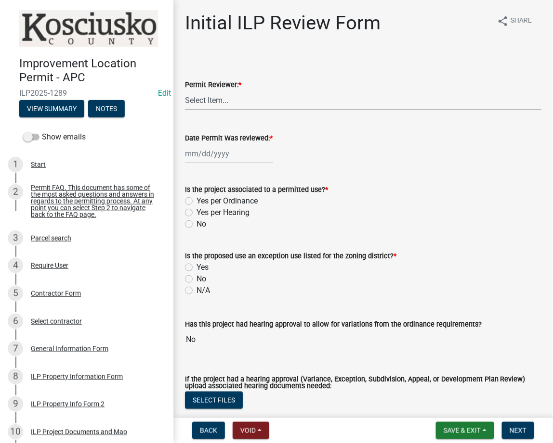
click at [256, 95] on select "Select Item... MMS LT AT CS Vacant Vacant" at bounding box center [363, 100] width 356 height 20
click at [185, 90] on select "Select Item... MMS LT AT CS Vacant Vacant" at bounding box center [363, 100] width 356 height 20
select select "fc758b50-acba-4166-9f24-5248f0f78016"
click at [231, 159] on div at bounding box center [229, 154] width 88 height 20
select select "10"
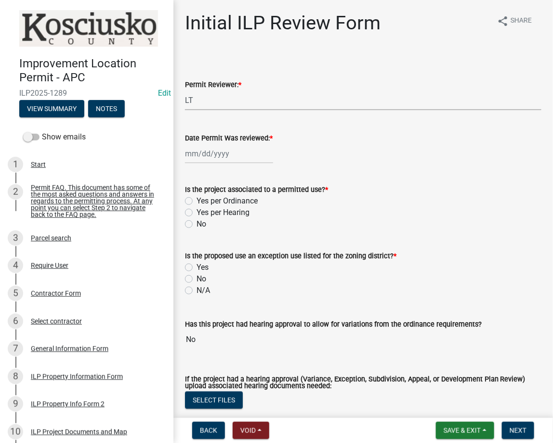
select select "2025"
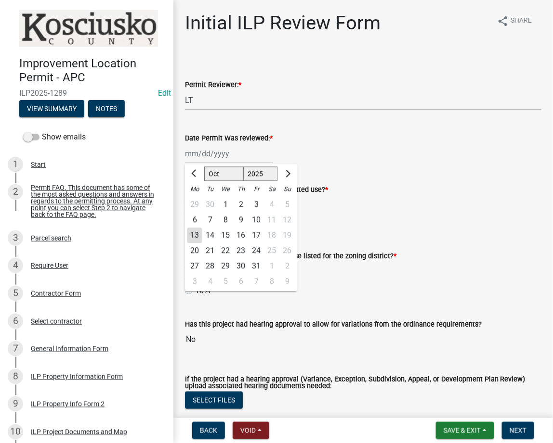
click at [194, 236] on div "13" at bounding box center [194, 235] width 15 height 15
type input "10/13/2025"
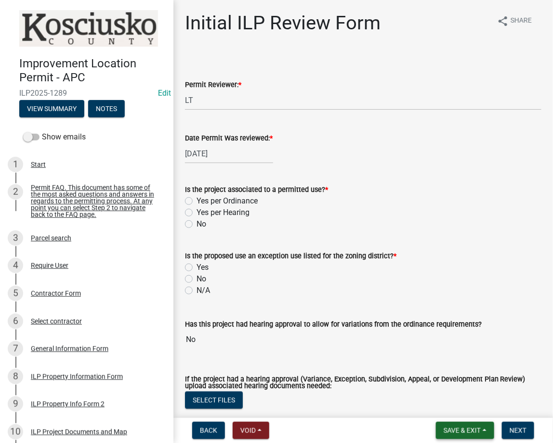
click at [449, 429] on span "Save & Exit" at bounding box center [461, 431] width 37 height 8
click at [439, 384] on button "Save" at bounding box center [455, 382] width 77 height 23
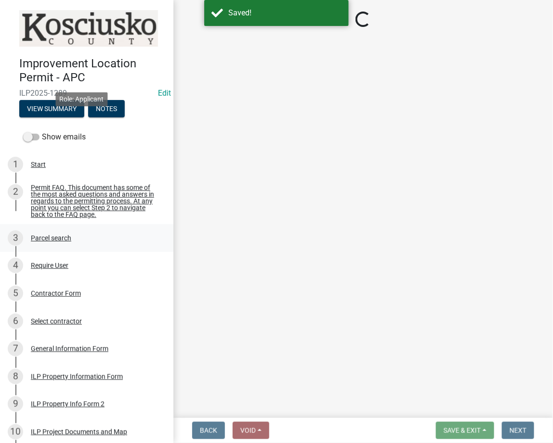
scroll to position [171, 0]
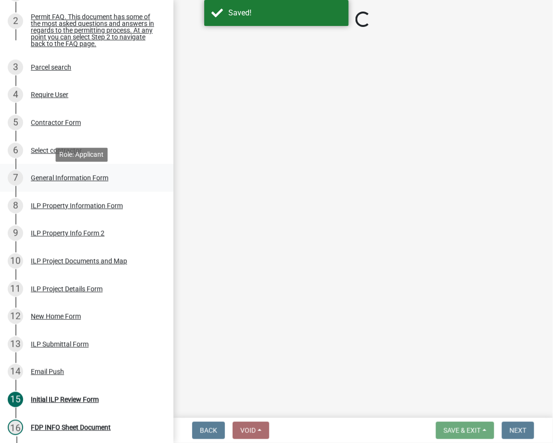
select select "fc758b50-acba-4166-9f24-5248f0f78016"
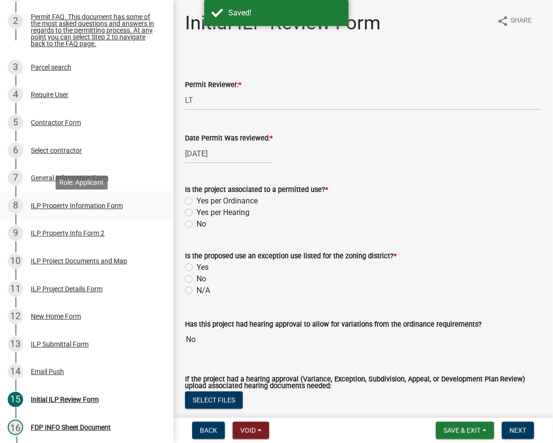
click at [83, 205] on div "ILP Property Information Form" at bounding box center [77, 206] width 92 height 7
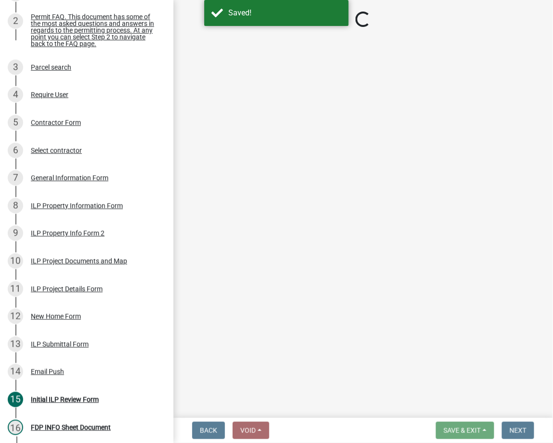
select select "8aeb2c27-db4f-4f65-83dd-c512a3678cb2"
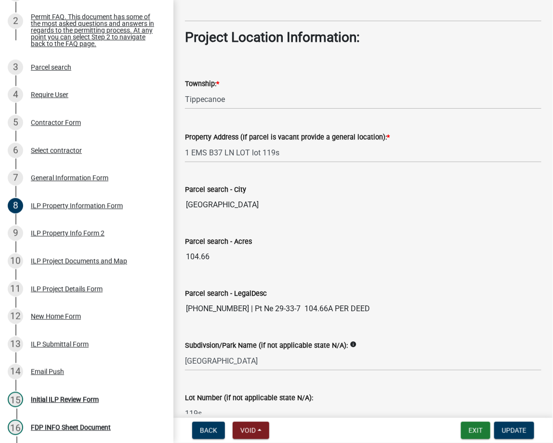
scroll to position [684, 0]
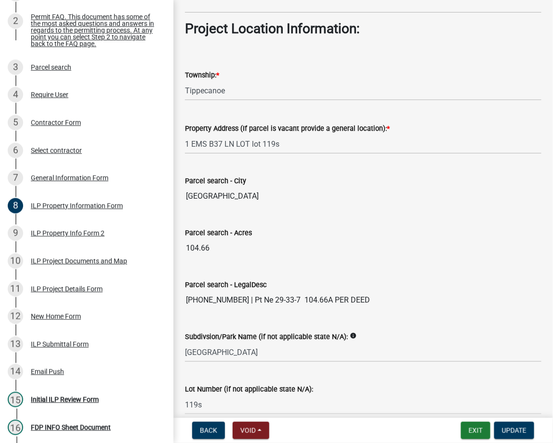
drag, startPoint x: 226, startPoint y: 299, endPoint x: 191, endPoint y: 297, distance: 34.7
click at [191, 297] on input "[PHONE_NUMBER] | Pt Ne 29-33-7 104.66A PER DEED" at bounding box center [363, 300] width 356 height 19
drag, startPoint x: 227, startPoint y: 301, endPoint x: 180, endPoint y: 303, distance: 46.7
click at [180, 303] on div "Parcel search - LegalDesc 005-113-026 | Pt Ne 29-33-7 104.66A PER DEED" at bounding box center [363, 288] width 371 height 44
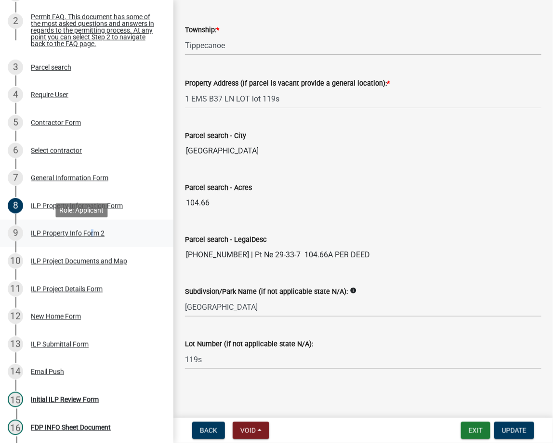
click at [88, 235] on div "ILP Property Info Form 2" at bounding box center [68, 233] width 74 height 7
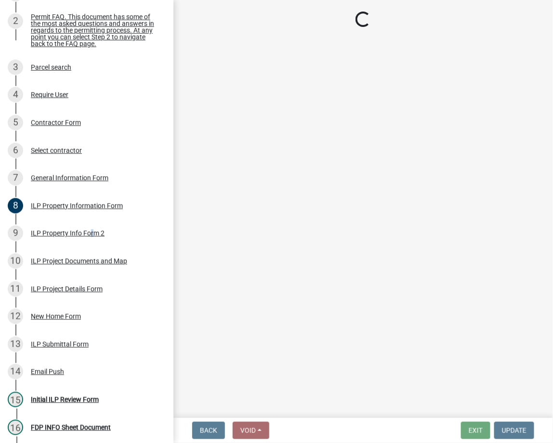
select select "0609af41-fe40-4fa2-880d-6f54f567ae8e"
select select "1146270b-2111-4e23-bf7f-74ce85cf7041"
select select "9a1217c7-be43-4cc6-8ccb-c6fe105ae5b0"
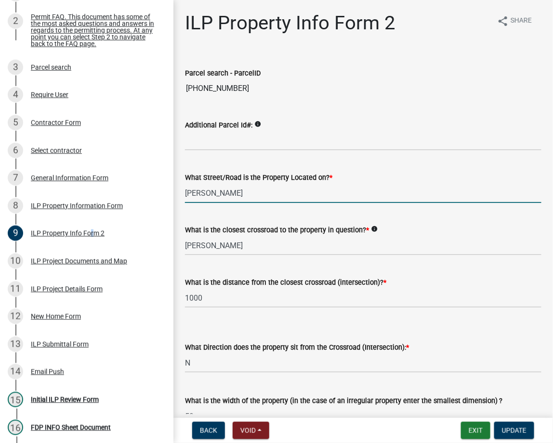
click at [286, 187] on input "Jennifer lane" at bounding box center [363, 193] width 356 height 20
click at [286, 186] on input "Jennifer lane" at bounding box center [363, 193] width 356 height 20
click at [457, 201] on input "Jennifer lane" at bounding box center [363, 193] width 356 height 20
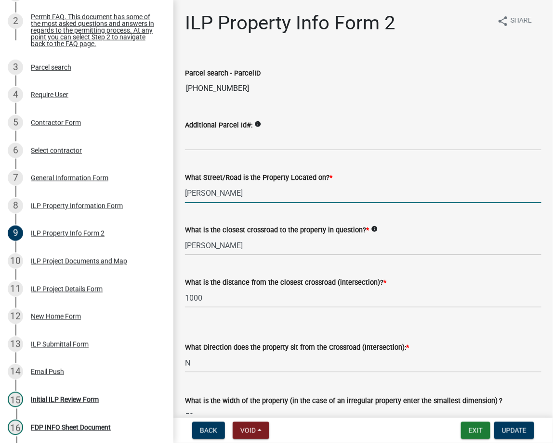
click at [457, 201] on input "Jennifer lane" at bounding box center [363, 193] width 356 height 20
click at [302, 193] on input "MCKENNA RD" at bounding box center [363, 193] width 356 height 20
type input "EMS B37 LN"
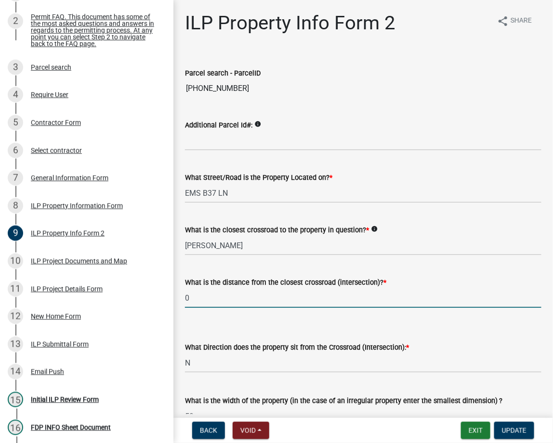
type input "0"
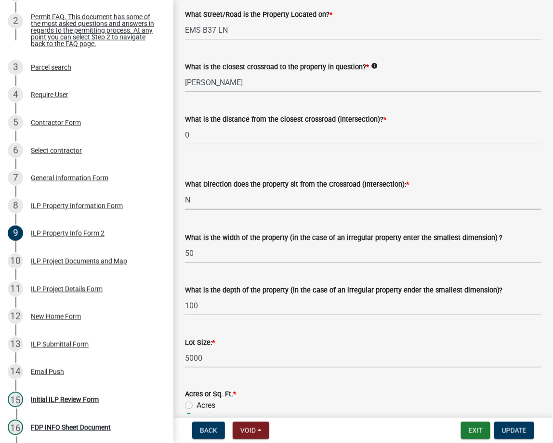
scroll to position [171, 0]
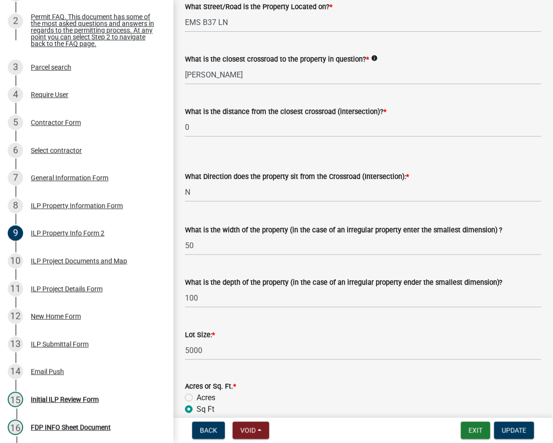
click at [289, 233] on label "What is the width of the property (in the case of an irregular property enter t…" at bounding box center [344, 230] width 318 height 7
click at [289, 236] on input "50" at bounding box center [363, 246] width 356 height 20
click at [289, 233] on label "What is the width of the property (in the case of an irregular property enter t…" at bounding box center [344, 230] width 318 height 7
click at [289, 236] on input "50" at bounding box center [363, 246] width 356 height 20
click at [289, 233] on label "What is the width of the property (in the case of an irregular property enter t…" at bounding box center [344, 230] width 318 height 7
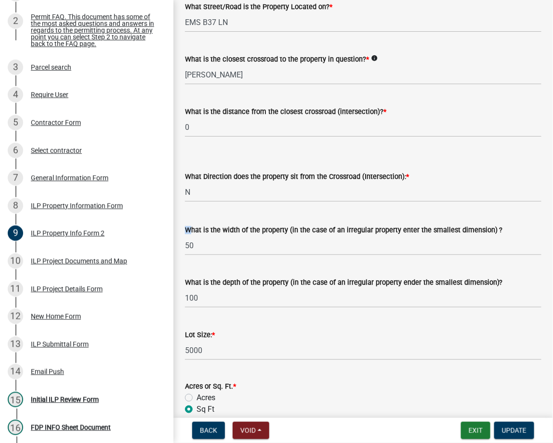
click at [289, 236] on input "50" at bounding box center [363, 246] width 356 height 20
click at [227, 242] on input "50" at bounding box center [363, 246] width 356 height 20
type input "VARIES"
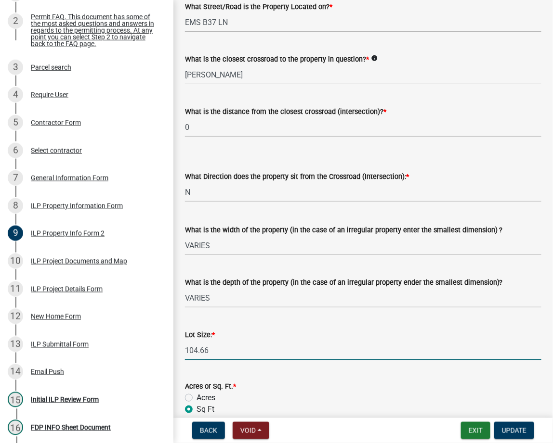
type input "104.66"
click at [196, 392] on input "Acres" at bounding box center [199, 395] width 6 height 6
radio input "true"
click at [196, 404] on input "Sq Ft" at bounding box center [199, 407] width 6 height 6
radio input "true"
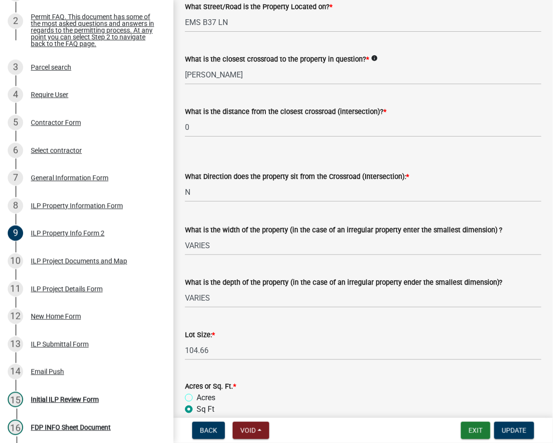
click at [196, 392] on input "Acres" at bounding box center [199, 395] width 6 height 6
radio input "true"
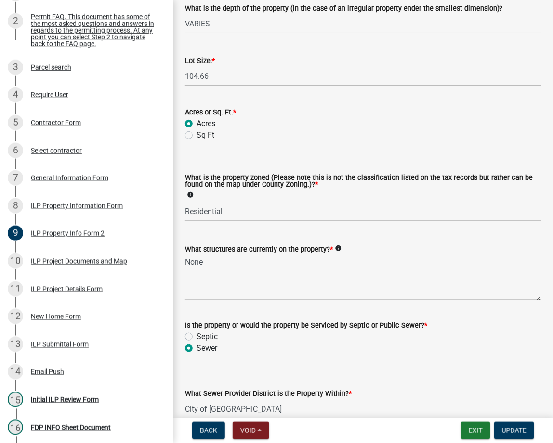
scroll to position [496, 0]
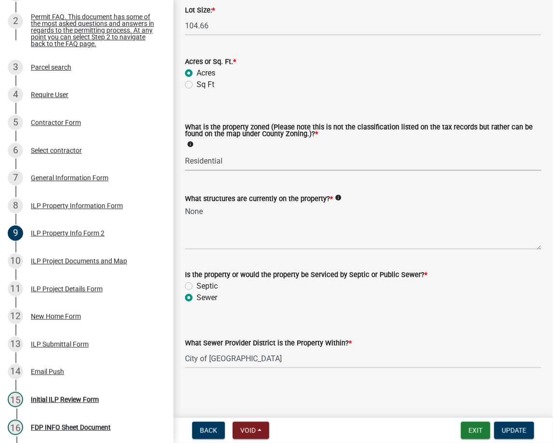
click at [217, 162] on select "Select Item... Agricultural Agricultural 2 Commercial Environmental Industrial …" at bounding box center [363, 161] width 356 height 20
click at [185, 151] on select "Select Item... Agricultural Agricultural 2 Commercial Environmental Industrial …" at bounding box center [363, 161] width 356 height 20
select select "ea119d11-e52e-4559-b746-af06211fe819"
click at [219, 209] on textarea "None" at bounding box center [363, 227] width 356 height 45
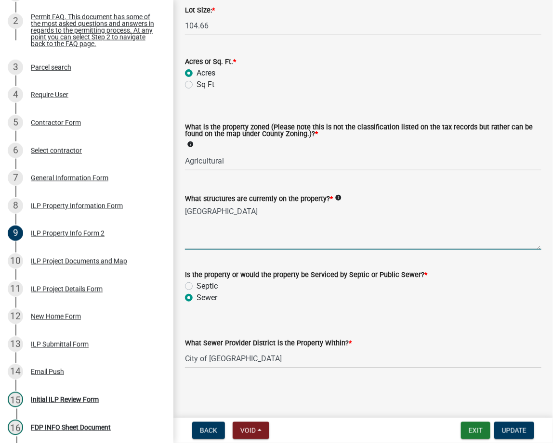
type textarea "[GEOGRAPHIC_DATA]"
click at [283, 359] on select "Select Item... City of Warsaw City of Nappanee Lakeland Regional Sewer District…" at bounding box center [363, 359] width 356 height 20
click at [185, 349] on select "Select Item... City of Warsaw City of Nappanee Lakeland Regional Sewer District…" at bounding box center [363, 359] width 356 height 20
select select "00d93fc4-3a9c-4c95-b2e5-c0777a65fd57"
click at [520, 433] on span "Update" at bounding box center [514, 431] width 25 height 8
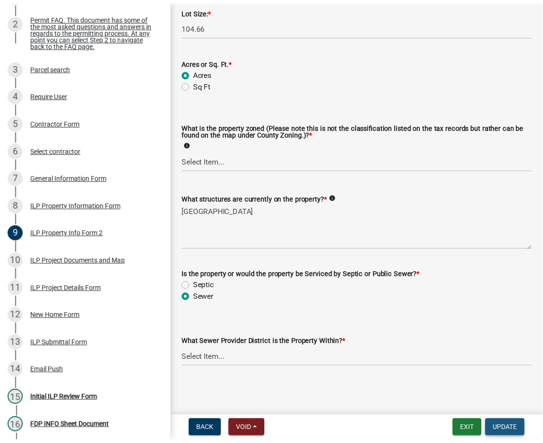
scroll to position [0, 0]
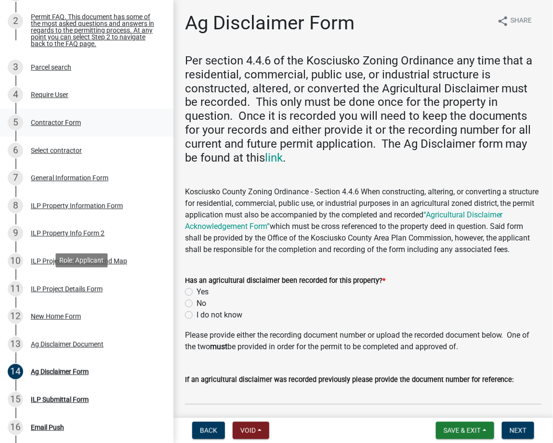
scroll to position [342, 0]
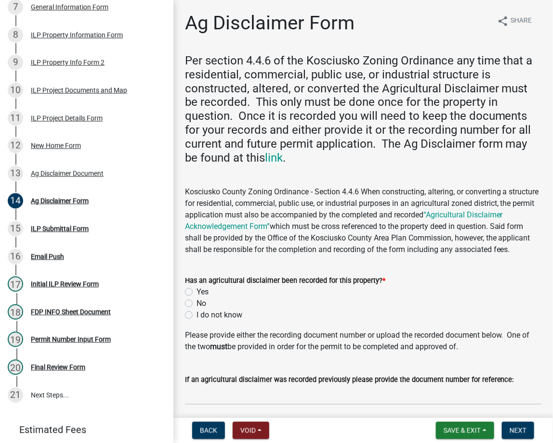
click at [196, 321] on label "I do not know" at bounding box center [219, 315] width 46 height 12
click at [196, 316] on input "I do not know" at bounding box center [199, 312] width 6 height 6
radio input "true"
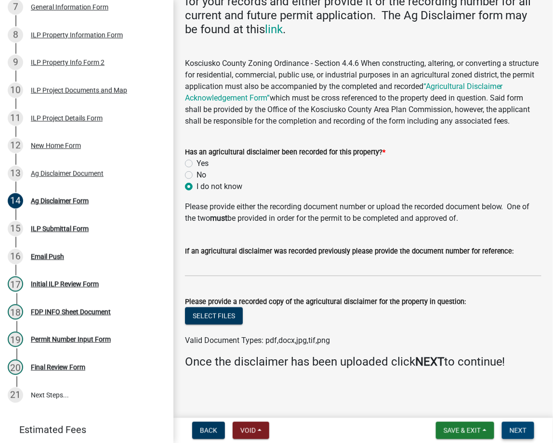
click at [509, 427] on button "Next" at bounding box center [518, 430] width 32 height 17
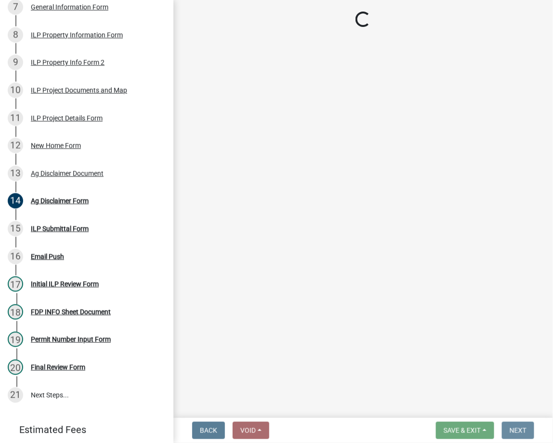
scroll to position [0, 0]
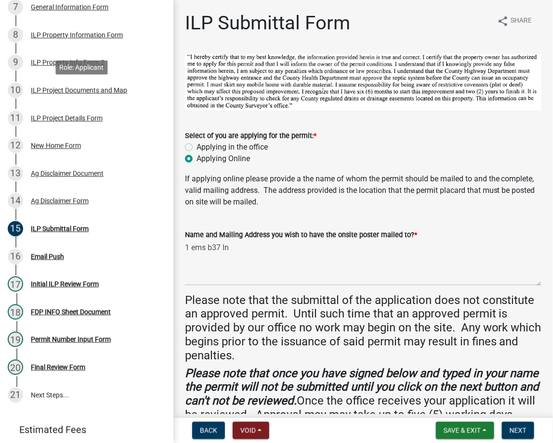
click at [80, 94] on div "ILP Project Documents and Map" at bounding box center [79, 90] width 96 height 7
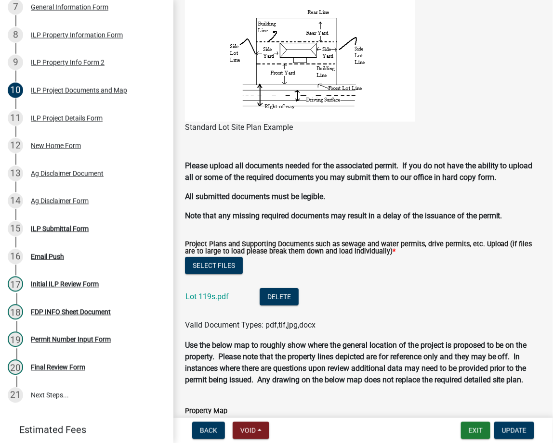
scroll to position [1027, 0]
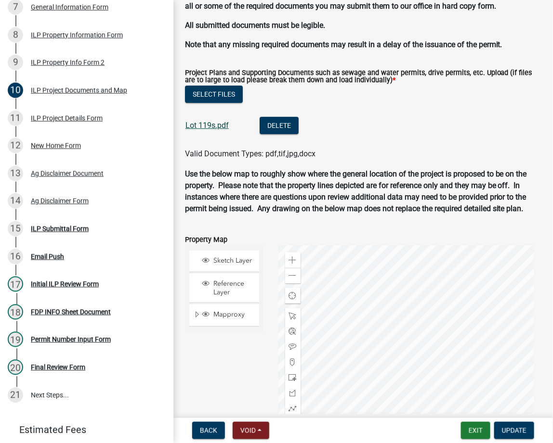
click at [215, 121] on link "Lot 119s.pdf" at bounding box center [206, 125] width 43 height 9
click at [80, 122] on div "ILP Project Details Form" at bounding box center [67, 118] width 72 height 7
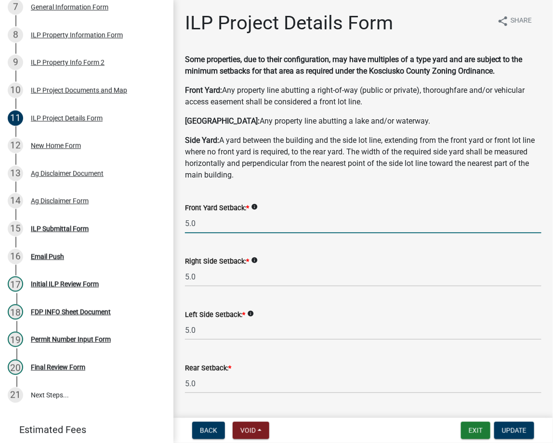
click at [279, 221] on input "5.0" at bounding box center [363, 224] width 356 height 20
type input "2"
type input "15.0"
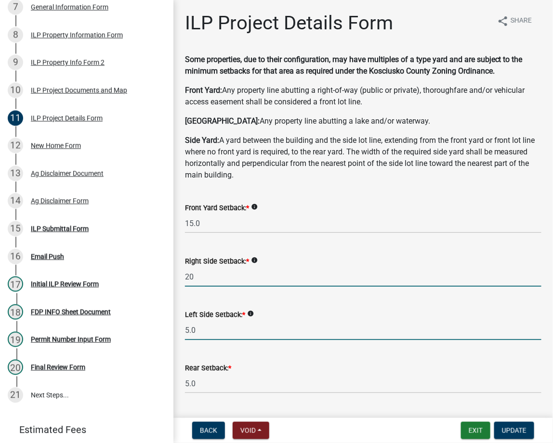
type input "20.0"
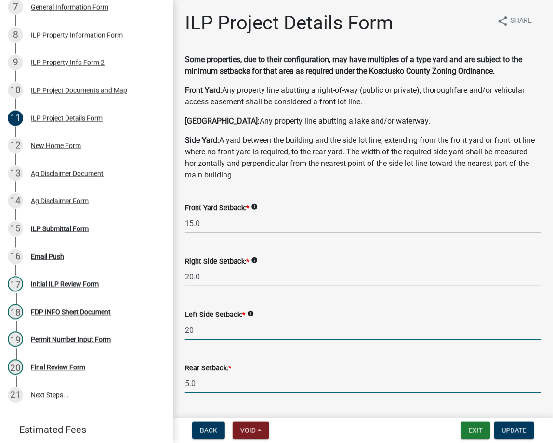
type input "20.0"
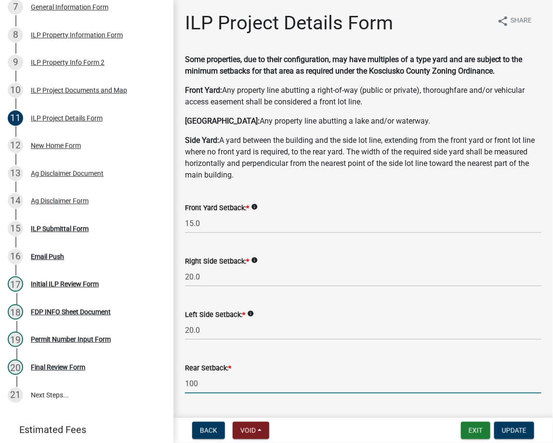
scroll to position [171, 0]
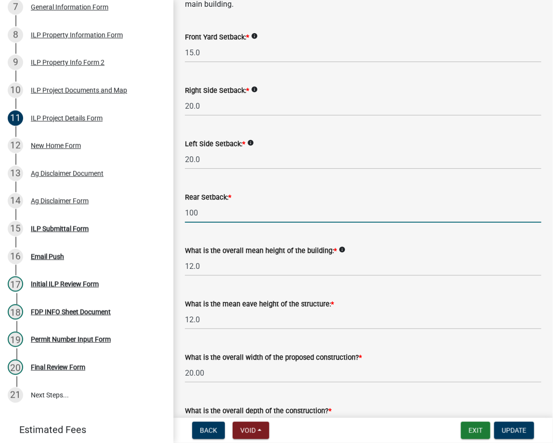
type input "100.0"
click at [412, 254] on div "What is the overall mean height of the building: * info" at bounding box center [363, 251] width 356 height 12
click at [413, 254] on div "What is the overall mean height of the building: * info" at bounding box center [363, 251] width 356 height 12
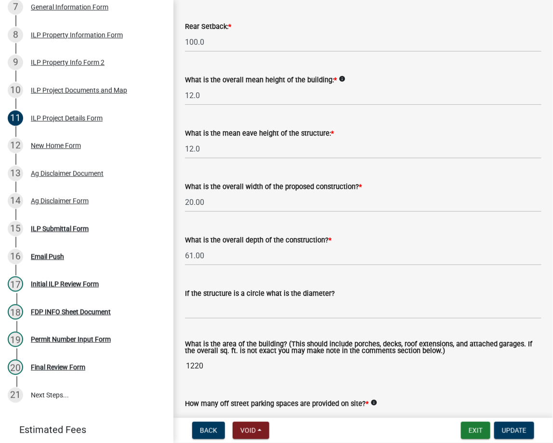
scroll to position [684, 0]
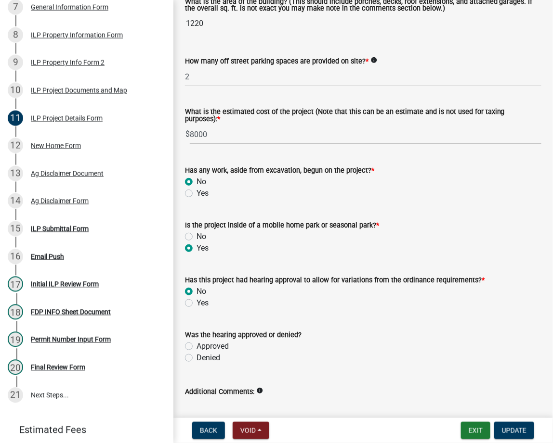
click at [196, 304] on label "Yes" at bounding box center [202, 303] width 12 height 12
click at [196, 304] on input "Yes" at bounding box center [199, 300] width 6 height 6
radio input "true"
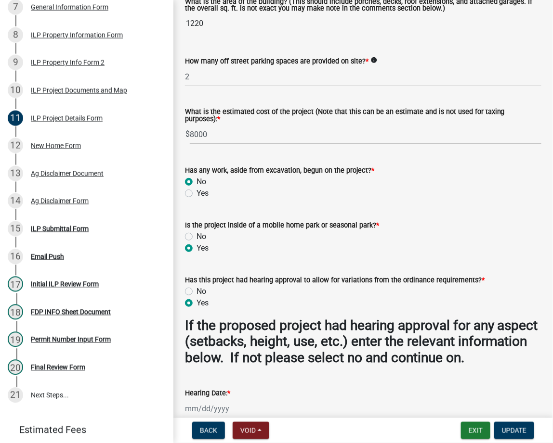
scroll to position [855, 0]
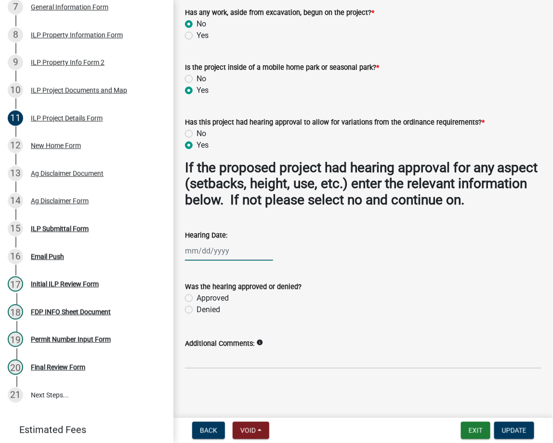
click at [189, 254] on div at bounding box center [229, 251] width 88 height 20
select select "10"
select select "2025"
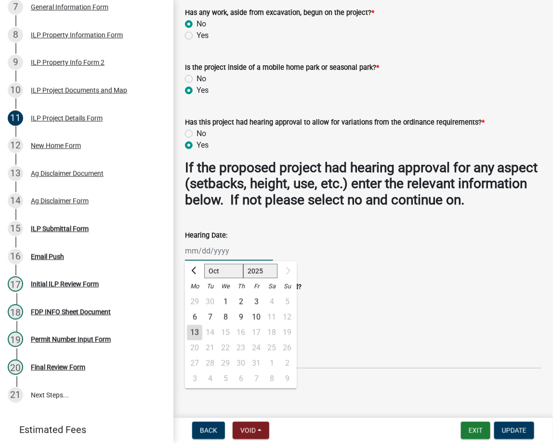
type input "03/12/2002"
click at [436, 267] on wm-data-entity-input "Hearing Date: 03/12/2002 Jan Feb Mar Apr May Jun Jul Aug Sep Oct 1525 1526 1527…" at bounding box center [363, 242] width 356 height 53
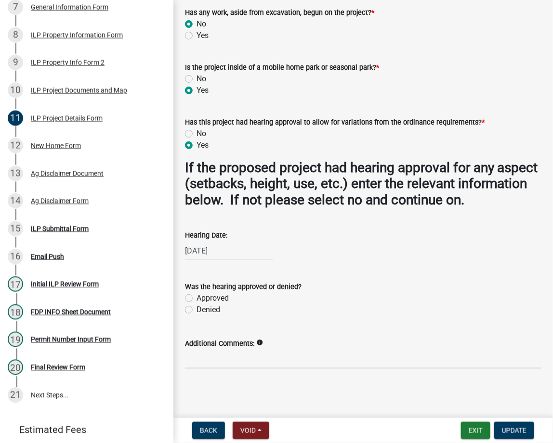
click at [196, 298] on label "Approved" at bounding box center [212, 299] width 32 height 12
click at [196, 298] on input "Approved" at bounding box center [199, 296] width 6 height 6
radio input "true"
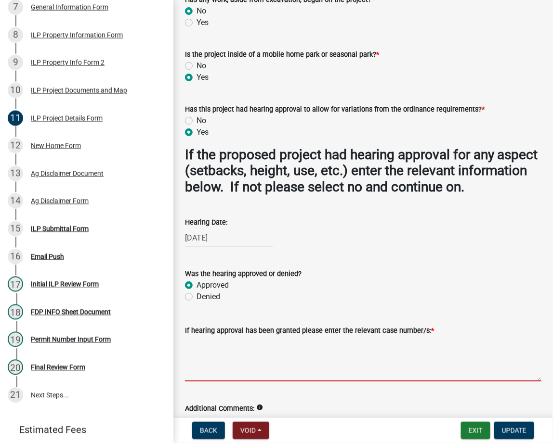
click at [209, 379] on textarea "If hearing approval has been granted please enter the relevant case number/s: *" at bounding box center [363, 358] width 356 height 45
type textarea "02021E"
click at [504, 433] on span "Update" at bounding box center [514, 431] width 25 height 8
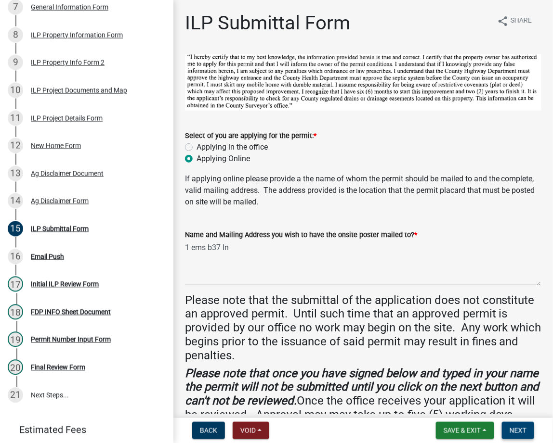
click at [526, 437] on button "Next" at bounding box center [518, 430] width 32 height 17
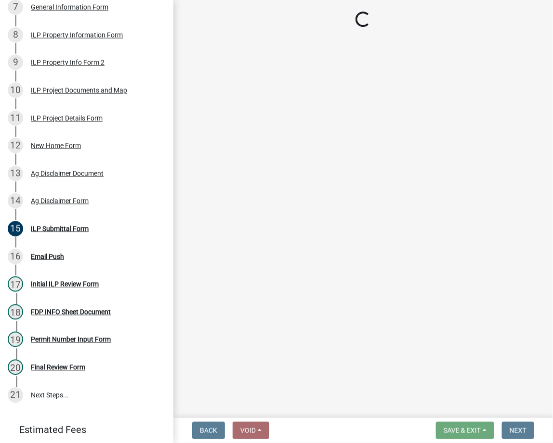
select select "fc758b50-acba-4166-9f24-5248f0f78016"
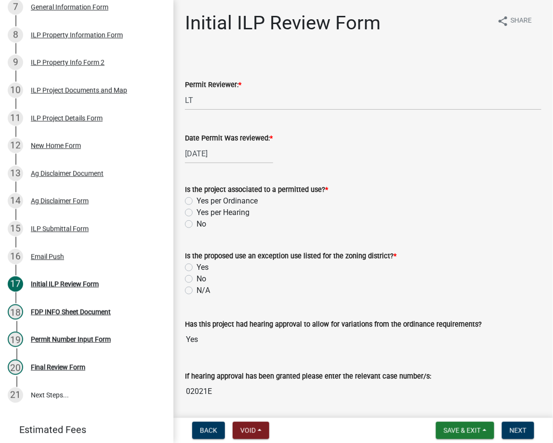
click at [196, 211] on label "Yes per Hearing" at bounding box center [222, 213] width 53 height 12
click at [196, 211] on input "Yes per Hearing" at bounding box center [199, 210] width 6 height 6
radio input "true"
click at [196, 264] on label "Yes" at bounding box center [202, 268] width 12 height 12
click at [196, 264] on input "Yes" at bounding box center [199, 265] width 6 height 6
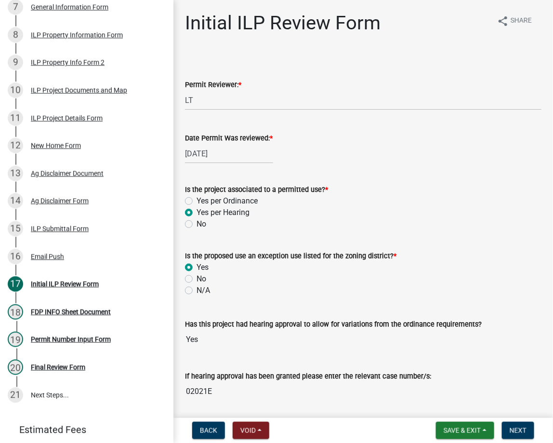
radio input "true"
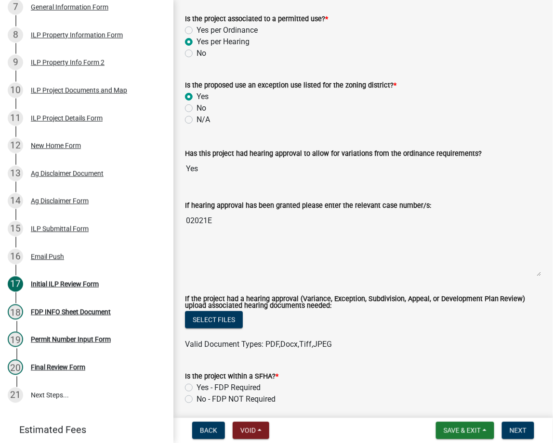
scroll to position [342, 0]
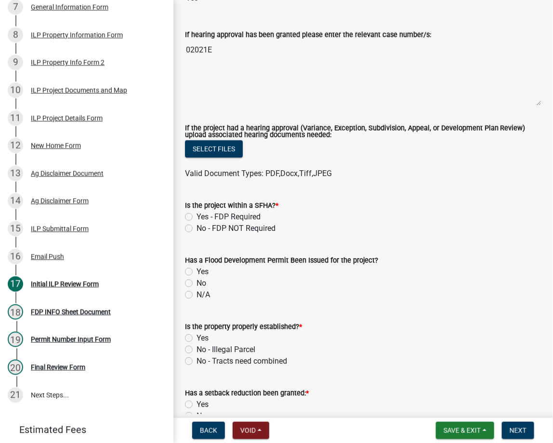
click at [196, 228] on label "No - FDP NOT Required" at bounding box center [235, 229] width 79 height 12
click at [196, 228] on input "No - FDP NOT Required" at bounding box center [199, 226] width 6 height 6
radio input "true"
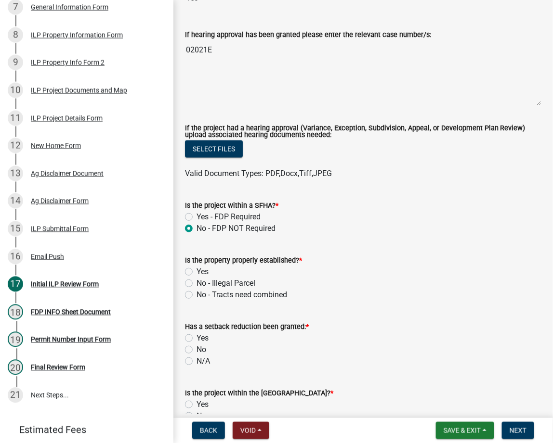
click at [186, 310] on form "Has a setback reduction been granted: * Yes No N/A" at bounding box center [363, 338] width 356 height 58
click at [196, 268] on label "Yes" at bounding box center [202, 272] width 12 height 12
click at [196, 268] on input "Yes" at bounding box center [199, 269] width 6 height 6
radio input "true"
click at [196, 361] on label "N/A" at bounding box center [202, 362] width 13 height 12
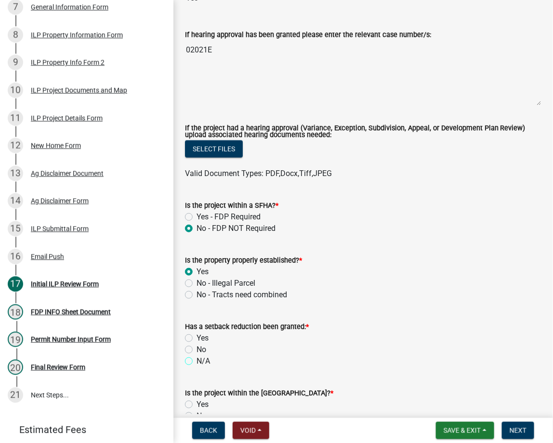
click at [196, 361] on input "N/A" at bounding box center [199, 359] width 6 height 6
radio input "true"
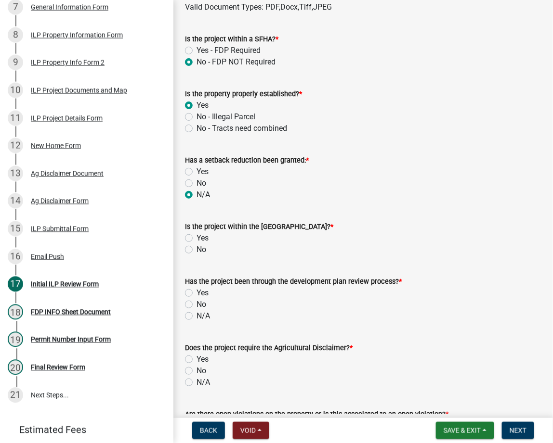
scroll to position [513, 0]
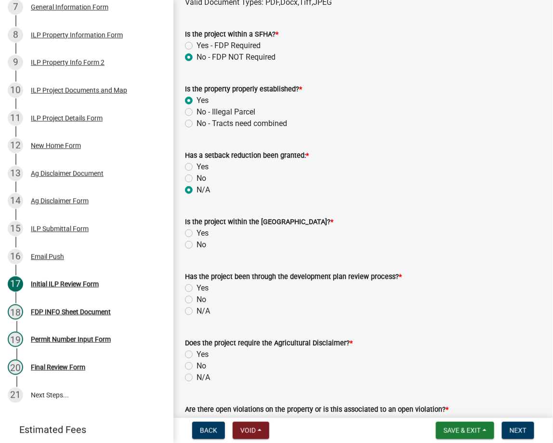
click at [196, 243] on label "No" at bounding box center [201, 245] width 10 height 12
click at [196, 243] on input "No" at bounding box center [199, 242] width 6 height 6
radio input "true"
click at [196, 311] on label "N/A" at bounding box center [202, 312] width 13 height 12
click at [196, 311] on input "N/A" at bounding box center [199, 309] width 6 height 6
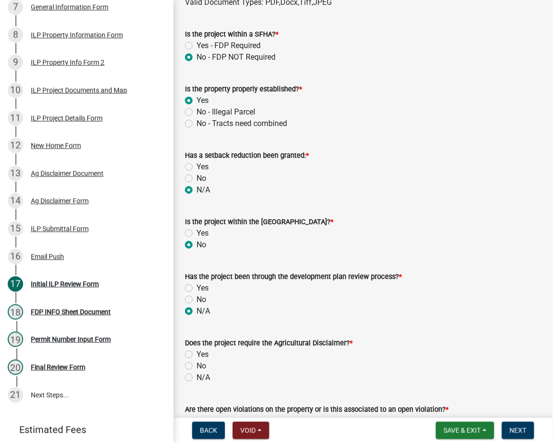
radio input "true"
click at [196, 375] on label "N/A" at bounding box center [202, 378] width 13 height 12
click at [196, 375] on input "N/A" at bounding box center [199, 375] width 6 height 6
radio input "true"
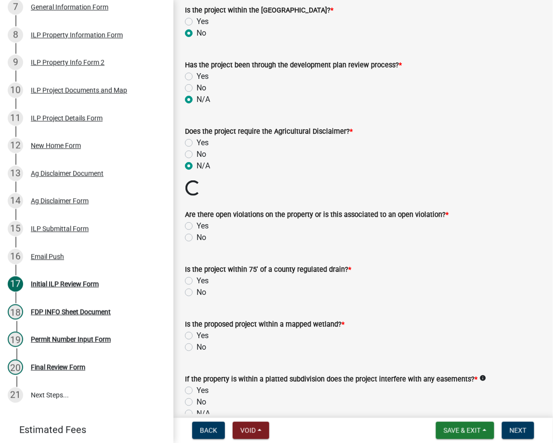
scroll to position [855, 0]
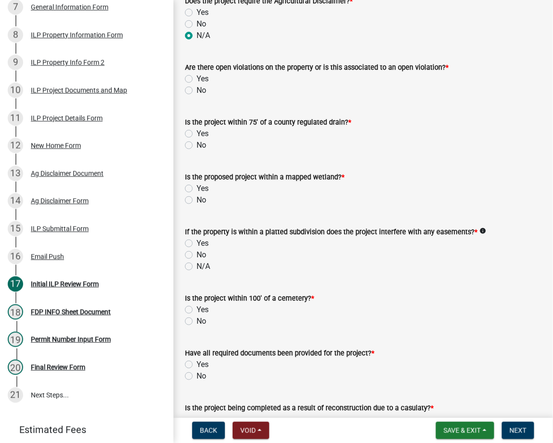
click at [196, 92] on label "No" at bounding box center [201, 91] width 10 height 12
click at [196, 91] on input "No" at bounding box center [199, 88] width 6 height 6
radio input "true"
click at [196, 143] on label "No" at bounding box center [201, 146] width 10 height 12
click at [196, 143] on input "No" at bounding box center [199, 143] width 6 height 6
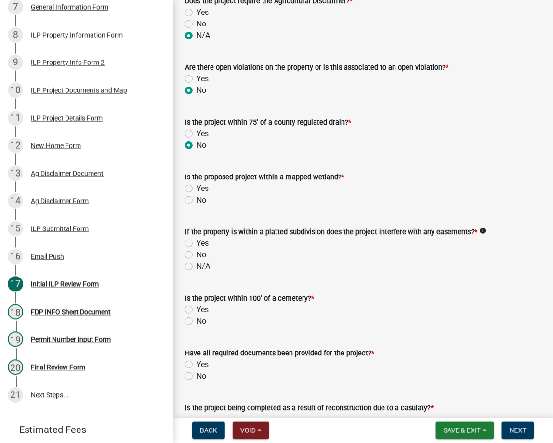
radio input "true"
click at [196, 198] on label "No" at bounding box center [201, 200] width 10 height 12
click at [196, 198] on input "No" at bounding box center [199, 197] width 6 height 6
radio input "true"
click at [196, 268] on label "N/A" at bounding box center [202, 267] width 13 height 12
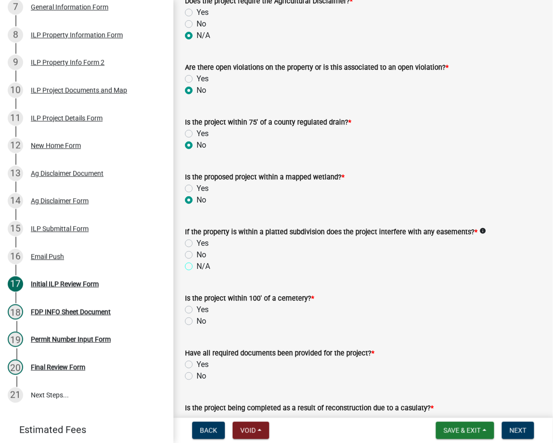
click at [196, 267] on input "N/A" at bounding box center [199, 264] width 6 height 6
radio input "true"
click at [196, 323] on label "No" at bounding box center [201, 322] width 10 height 12
click at [196, 322] on input "No" at bounding box center [199, 319] width 6 height 6
radio input "true"
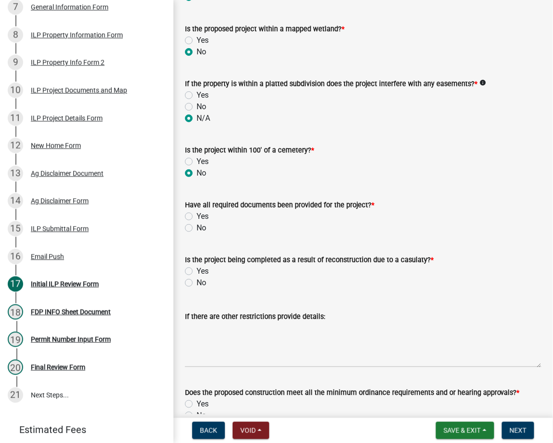
scroll to position [1027, 0]
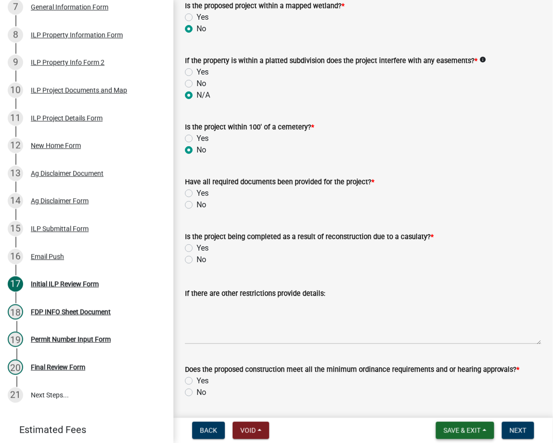
click at [465, 436] on button "Save & Exit" at bounding box center [465, 430] width 58 height 17
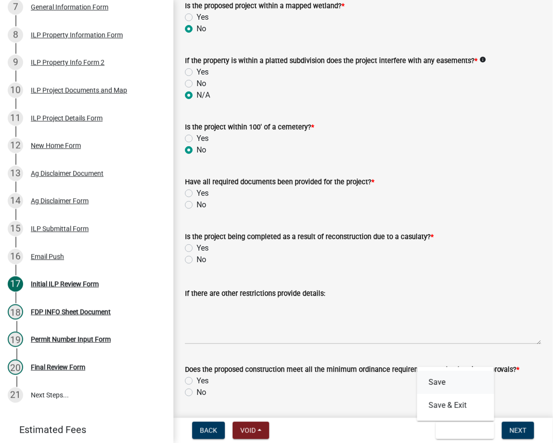
click at [447, 386] on button "Save" at bounding box center [455, 382] width 77 height 23
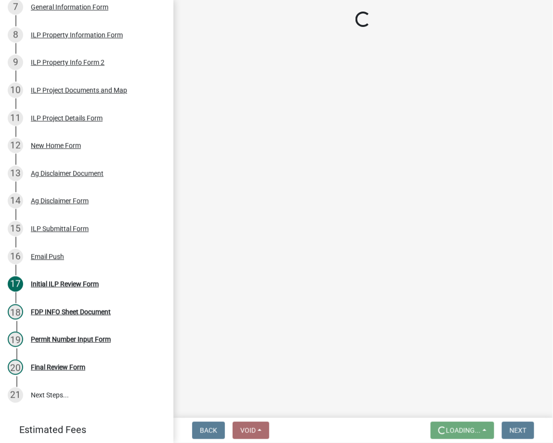
scroll to position [0, 0]
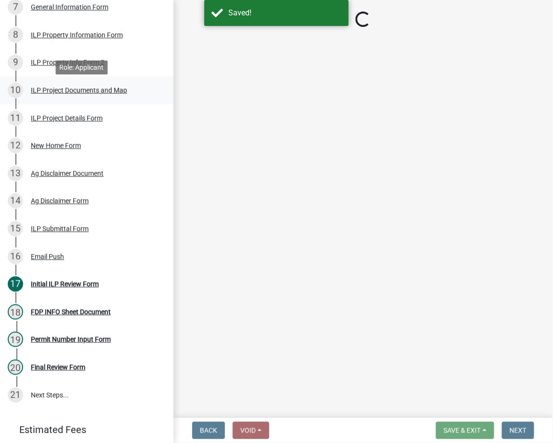
select select "fc758b50-acba-4166-9f24-5248f0f78016"
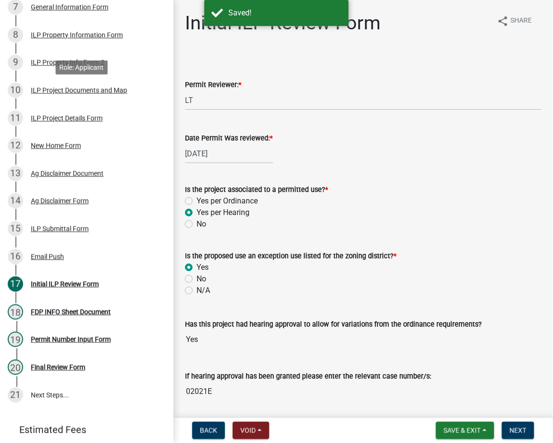
click at [128, 94] on div "10 ILP Project Documents and Map" at bounding box center [83, 90] width 150 height 15
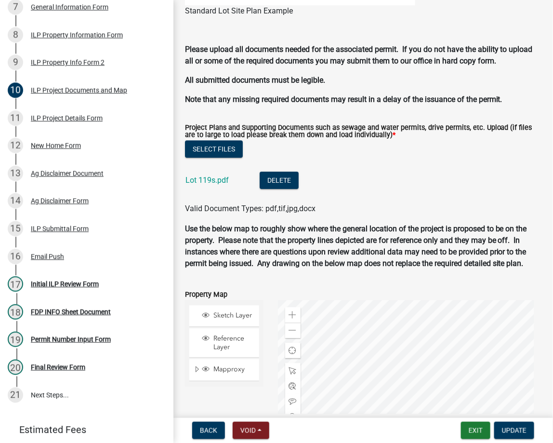
scroll to position [1143, 0]
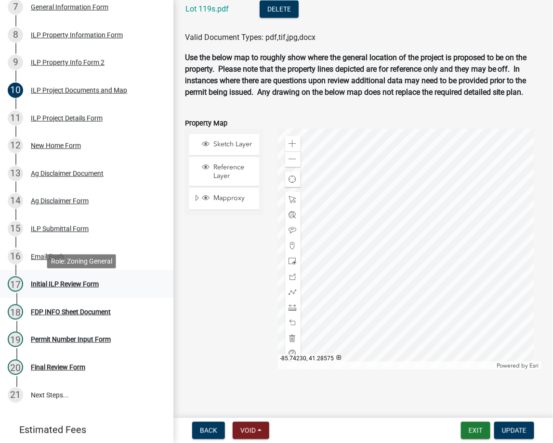
click at [92, 284] on div "Initial ILP Review Form" at bounding box center [65, 284] width 68 height 7
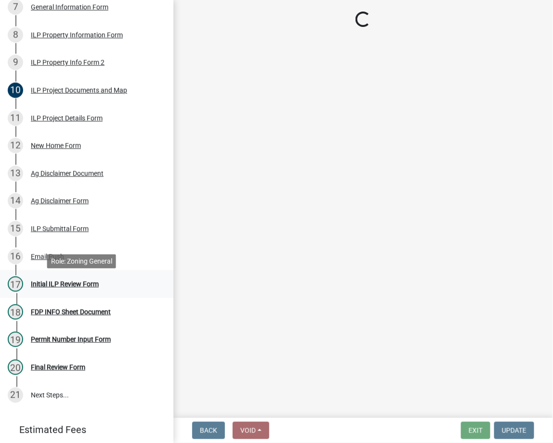
scroll to position [0, 0]
select select "fc758b50-acba-4166-9f24-5248f0f78016"
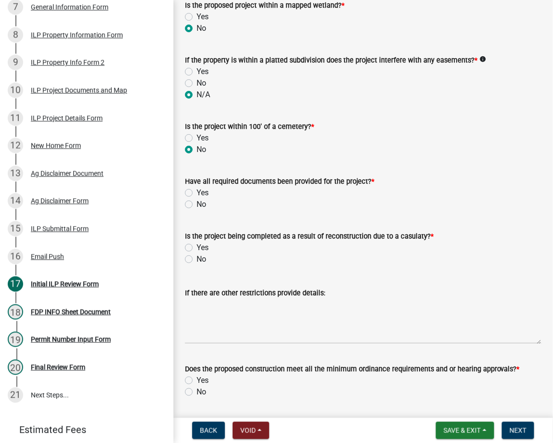
scroll to position [1057, 0]
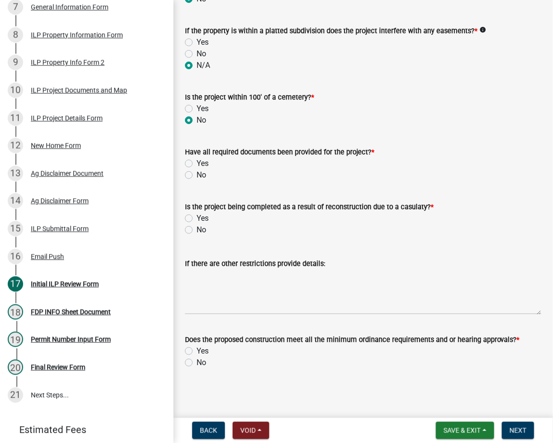
click at [196, 233] on label "No" at bounding box center [201, 230] width 10 height 12
click at [196, 231] on input "No" at bounding box center [199, 227] width 6 height 6
radio input "true"
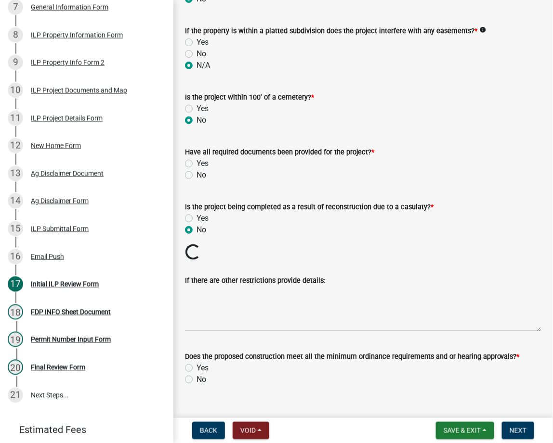
click at [196, 174] on label "No" at bounding box center [201, 175] width 10 height 12
click at [196, 174] on input "No" at bounding box center [199, 172] width 6 height 6
radio input "true"
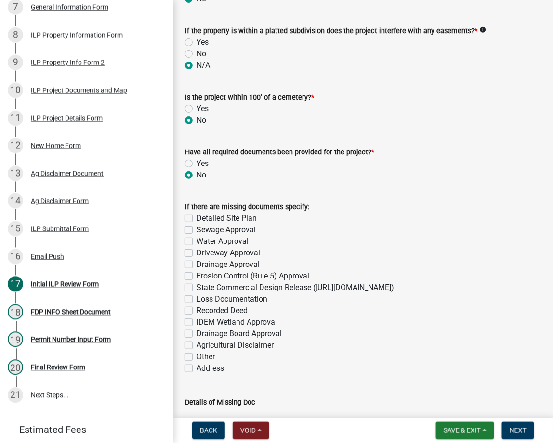
click at [196, 233] on label "Sewage Approval" at bounding box center [225, 230] width 59 height 12
click at [196, 231] on input "Sewage Approval" at bounding box center [199, 227] width 6 height 6
checkbox input "true"
checkbox input "false"
checkbox input "true"
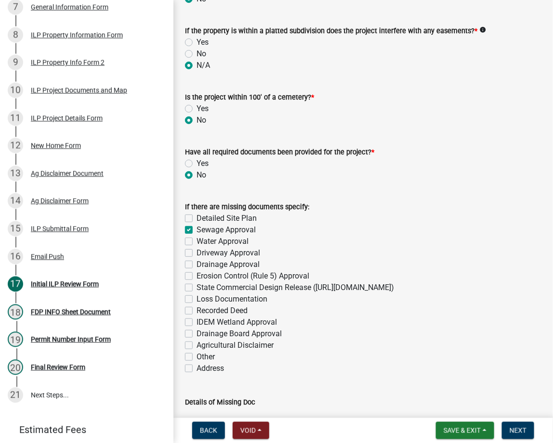
checkbox input "false"
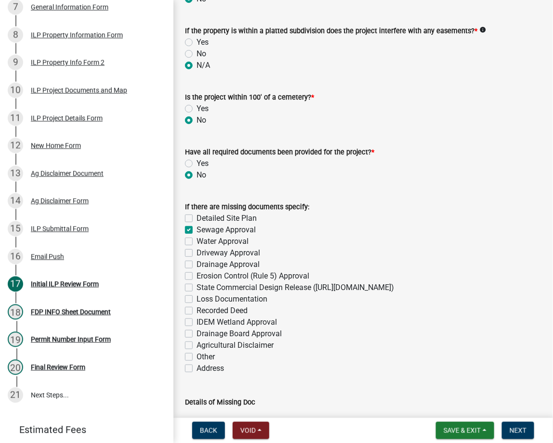
checkbox input "false"
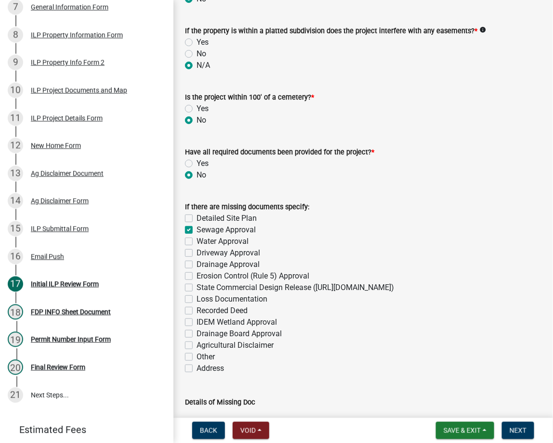
checkbox input "false"
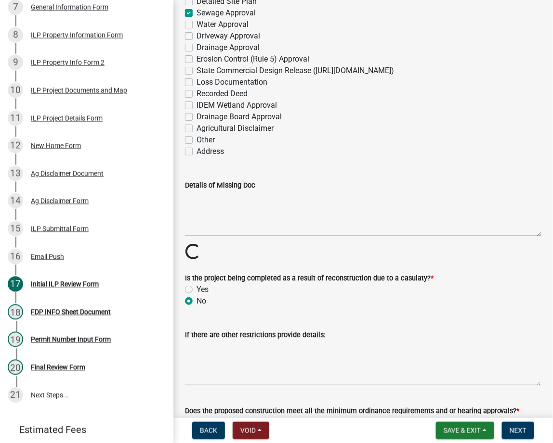
scroll to position [1356, 0]
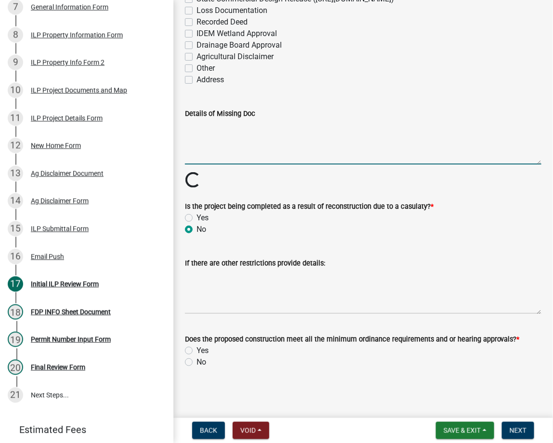
click at [317, 146] on textarea "Details of Missing Doc" at bounding box center [363, 141] width 356 height 45
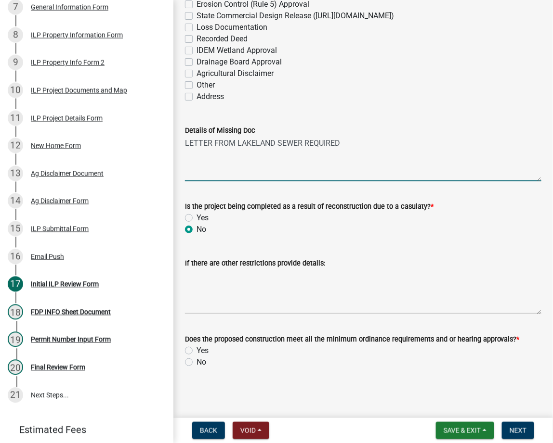
type textarea "LETTER FROM LAKELAND SEWER REQUIRED"
click at [196, 349] on label "Yes" at bounding box center [202, 351] width 12 height 12
click at [196, 349] on input "Yes" at bounding box center [199, 348] width 6 height 6
radio input "true"
click at [526, 431] on span "Next" at bounding box center [517, 431] width 17 height 8
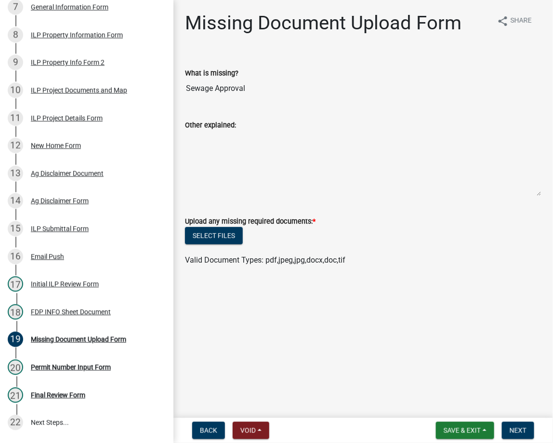
scroll to position [370, 0]
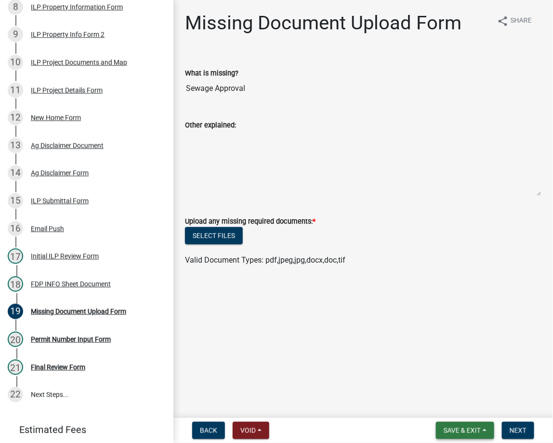
click at [454, 433] on span "Save & Exit" at bounding box center [461, 431] width 37 height 8
click at [438, 413] on button "Save & Exit" at bounding box center [455, 405] width 77 height 23
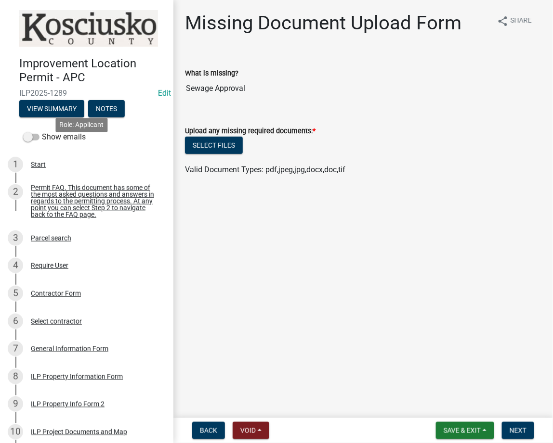
scroll to position [171, 0]
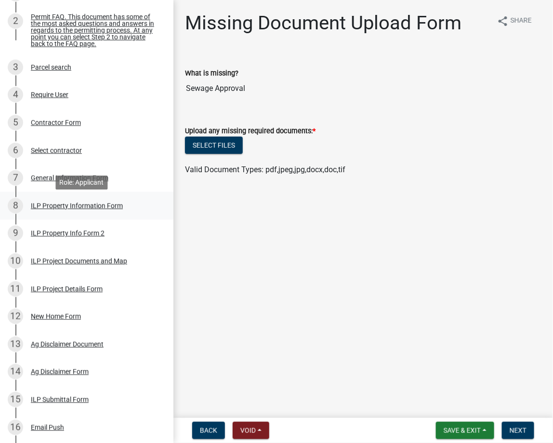
click at [59, 214] on div "8 ILP Property Information Form" at bounding box center [83, 205] width 150 height 15
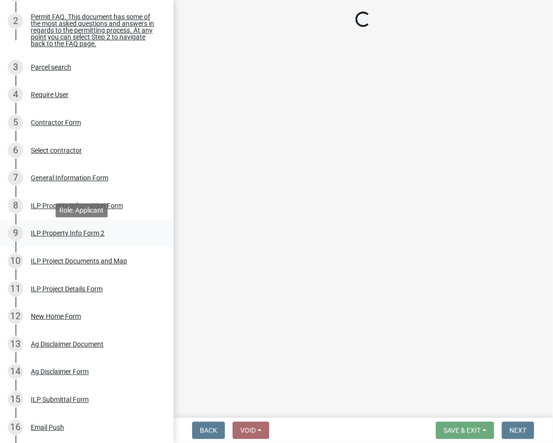
select select "8aeb2c27-db4f-4f65-83dd-c512a3678cb2"
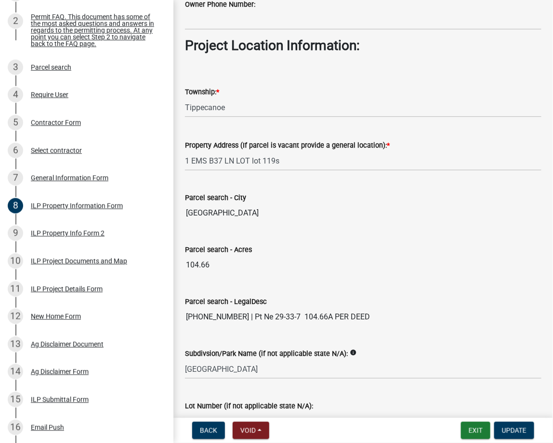
scroll to position [730, 0]
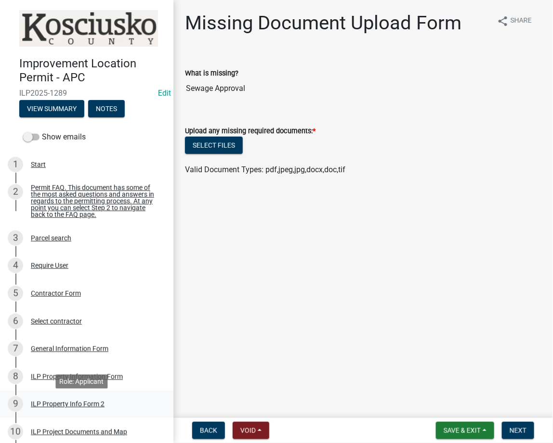
click at [49, 406] on div "ILP Property Info Form 2" at bounding box center [68, 404] width 74 height 7
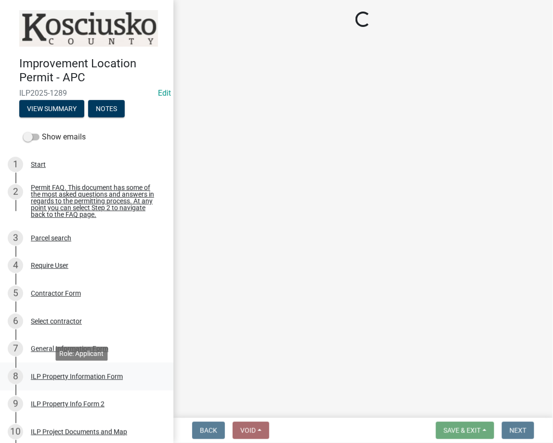
select select "0609af41-fe40-4fa2-880d-6f54f567ae8e"
select select "ea119d11-e52e-4559-b746-af06211fe819"
select select "00d93fc4-3a9c-4c95-b2e5-c0777a65fd57"
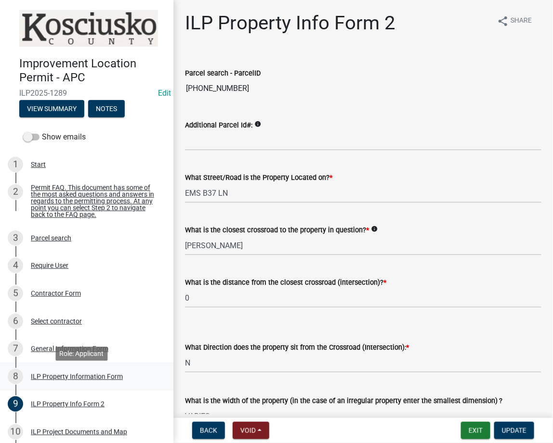
click at [74, 379] on div "ILP Property Information Form" at bounding box center [77, 377] width 92 height 7
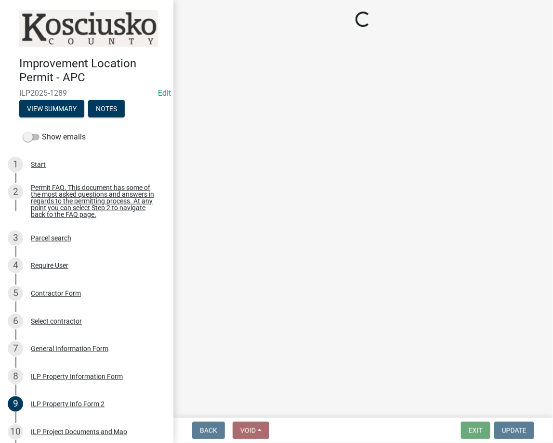
select select "8aeb2c27-db4f-4f65-83dd-c512a3678cb2"
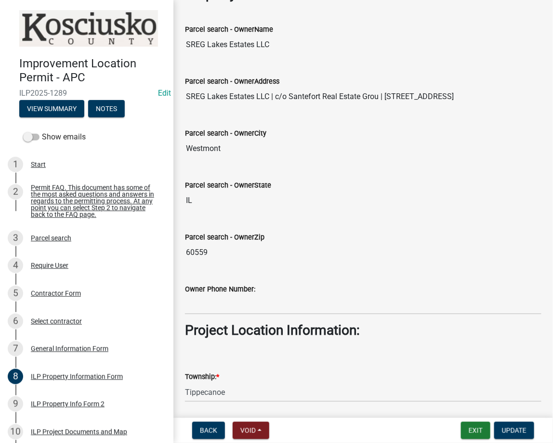
scroll to position [513, 0]
